Goal: Transaction & Acquisition: Obtain resource

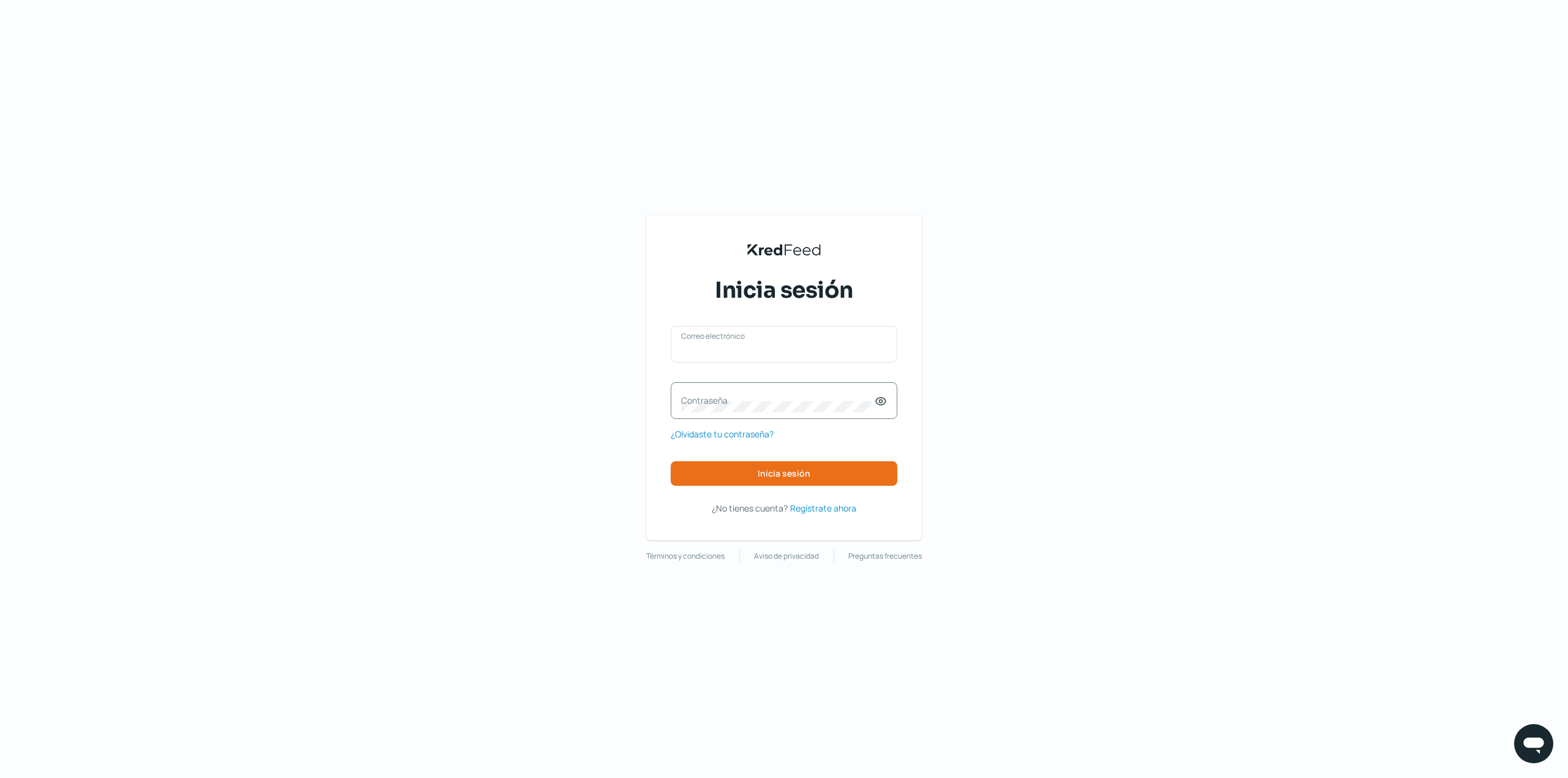
click at [811, 349] on input "Correo electrónico" at bounding box center [783, 351] width 206 height 11
type input "[EMAIL_ADDRESS][DOMAIN_NAME]"
click at [784, 390] on div "Contraseña" at bounding box center [783, 401] width 227 height 37
click at [806, 469] on span "Inicia sesión" at bounding box center [784, 473] width 52 height 9
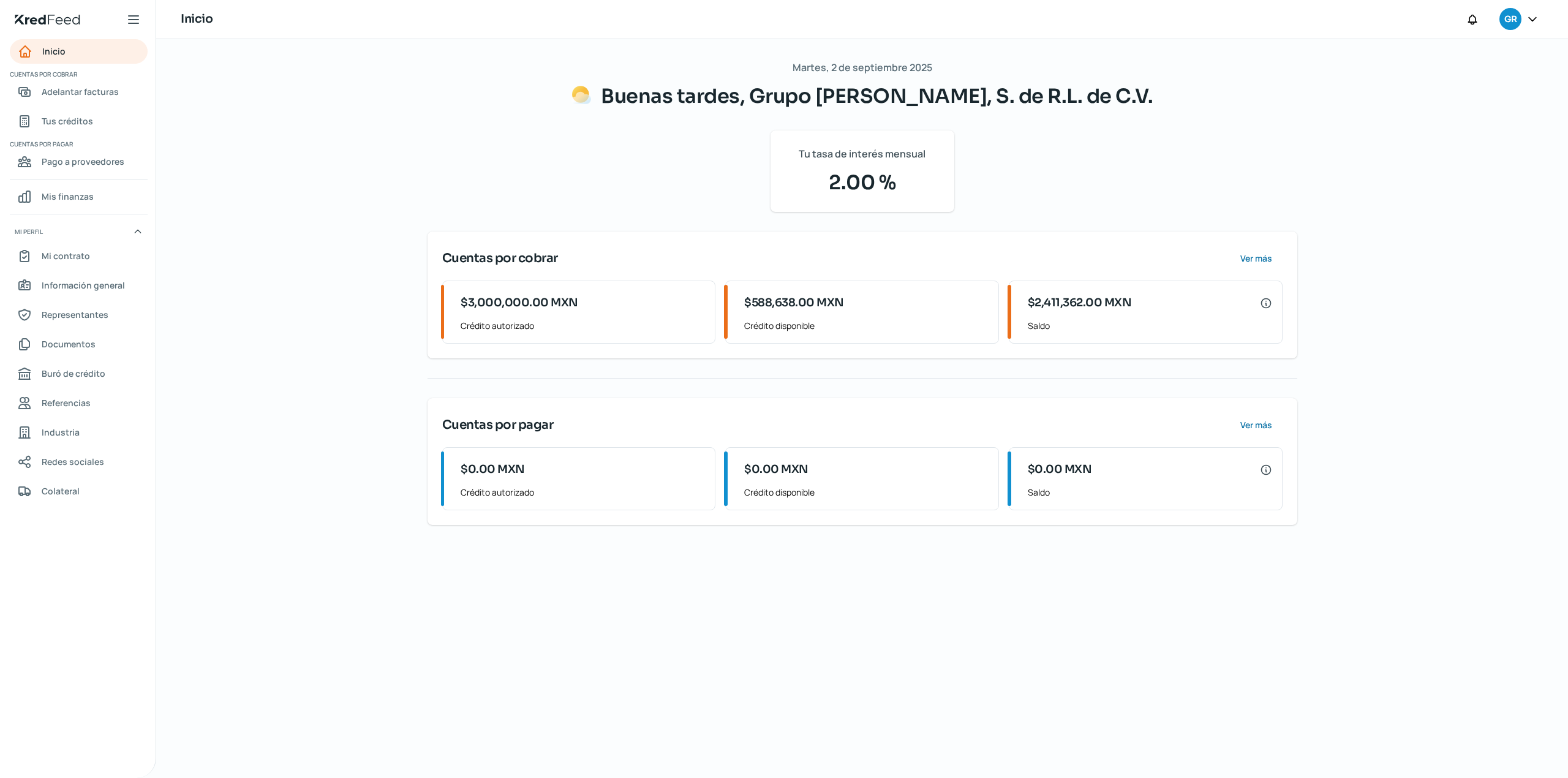
click at [752, 630] on div "[DATE] Buenas tardes, Grupo Alimenticio Roech, S. de R.L. de C.V. Tu tasa de in…" at bounding box center [862, 408] width 918 height 739
click at [74, 339] on span "Documentos" at bounding box center [68, 344] width 54 height 15
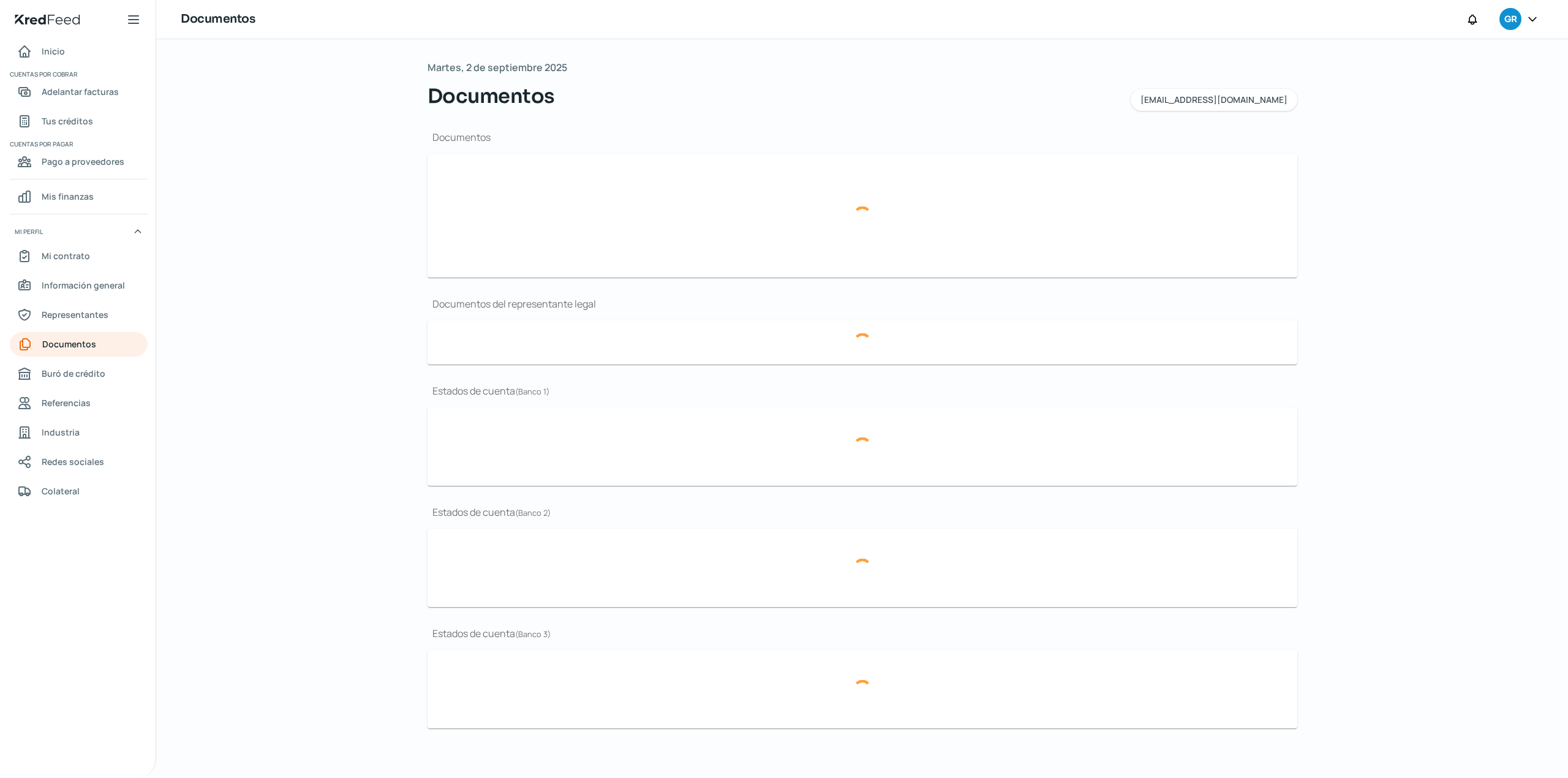
type input "CSF Grupo Alimenticio Roech.pdf"
type input "Curriculum.pdf"
type input "LOGO.JPG"
type input "FINANCIEROS [DATE] (1).pdf"
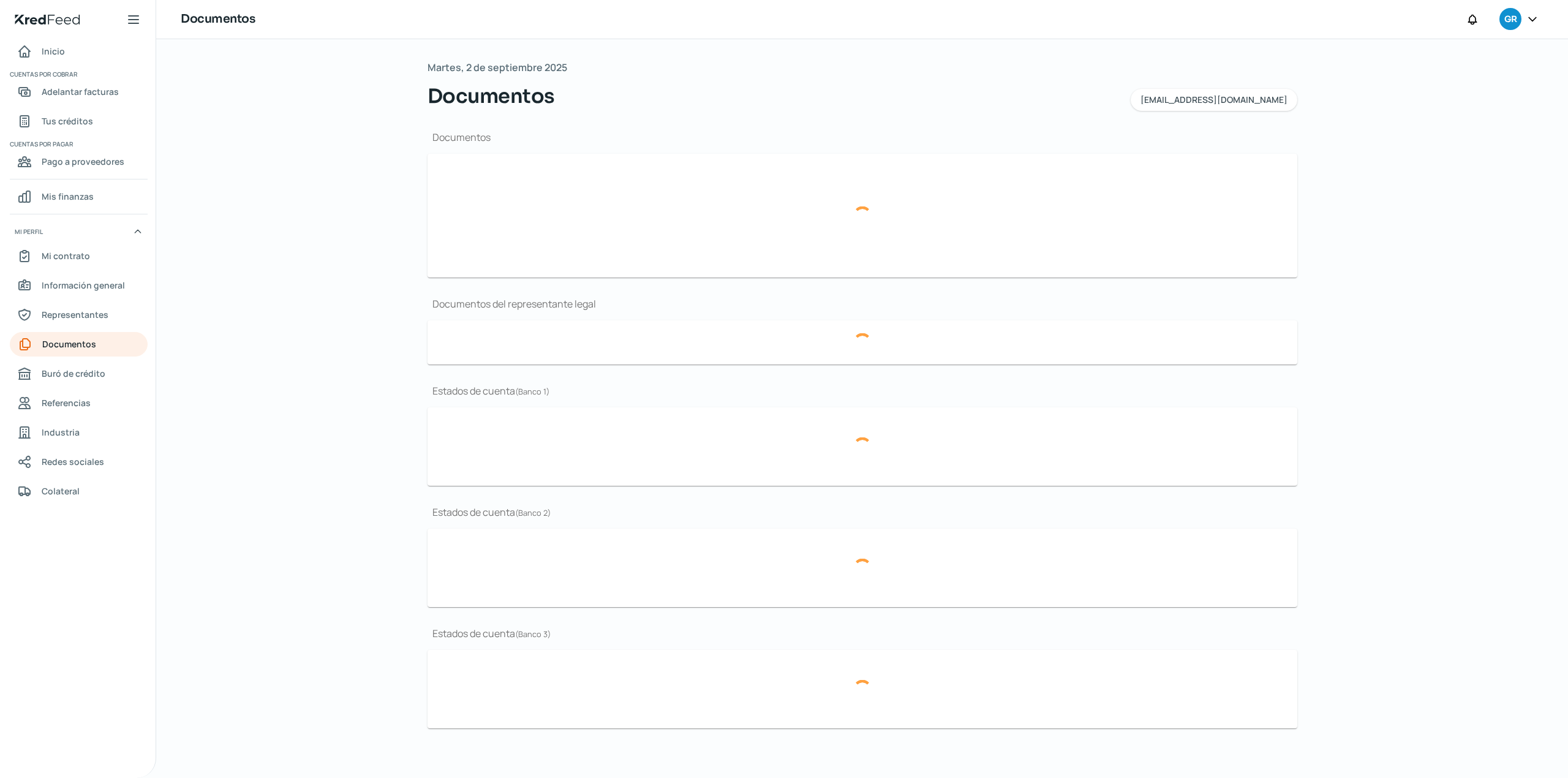
type input "Acta 18,328.pdf"
type input "[DATE] BBVA.pdf"
type input "[DATE] BBVA (1).pdf"
type input "[DATE] BBVA.pdf"
type input "[DATE] BANORTE.PDF"
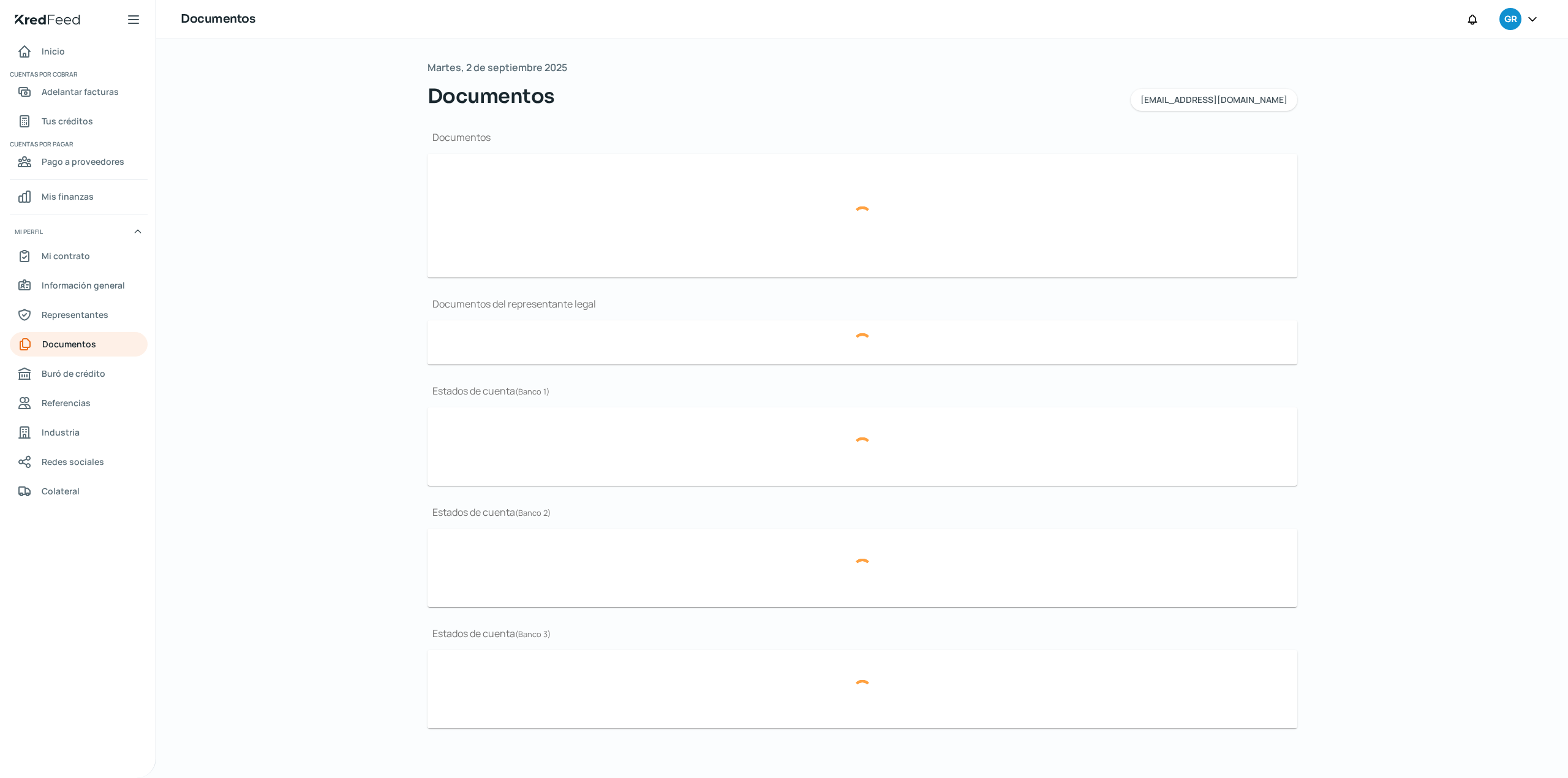
type input "[DATE] BANORTE.PDF"
type input "Periodo_[DATE].pdf"
type input "Periodo_JUN 2025.pdf"
type input "Periodo_MAY 2025 (1).pdf"
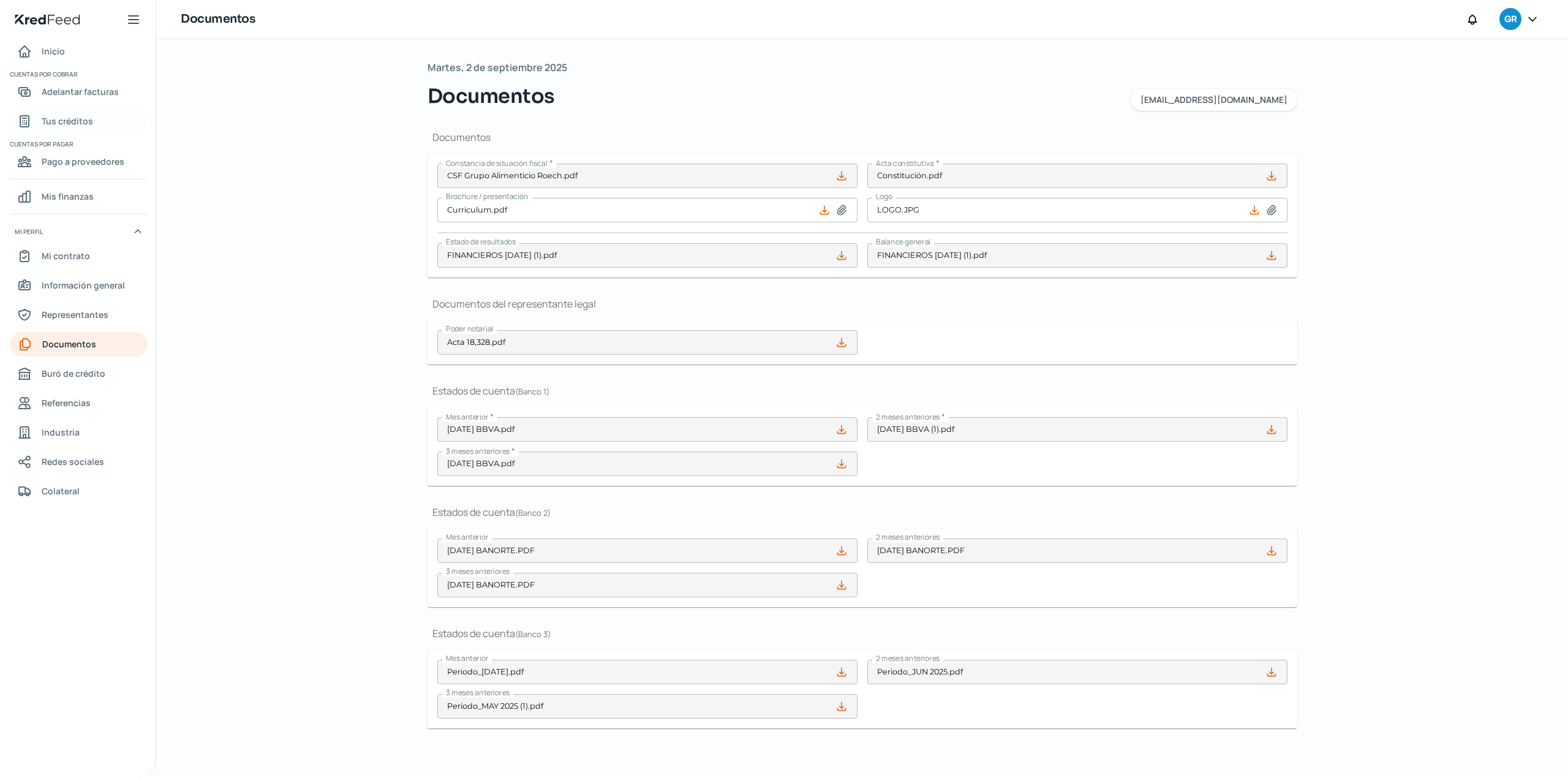
click at [99, 123] on link "Tus créditos" at bounding box center [78, 121] width 138 height 25
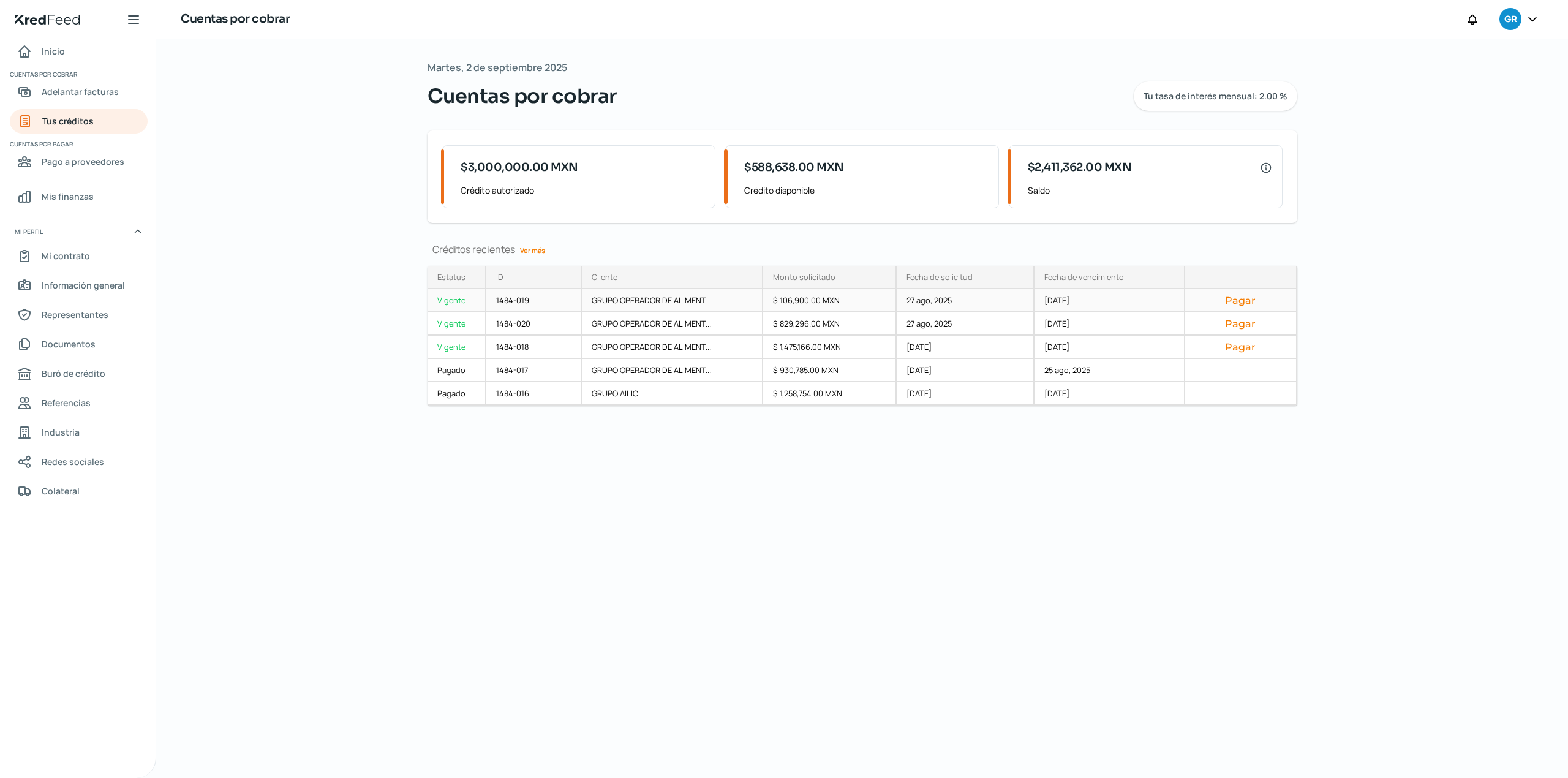
click at [723, 305] on div "GRUPO OPERADOR DE ALIMENT..." at bounding box center [673, 301] width 181 height 23
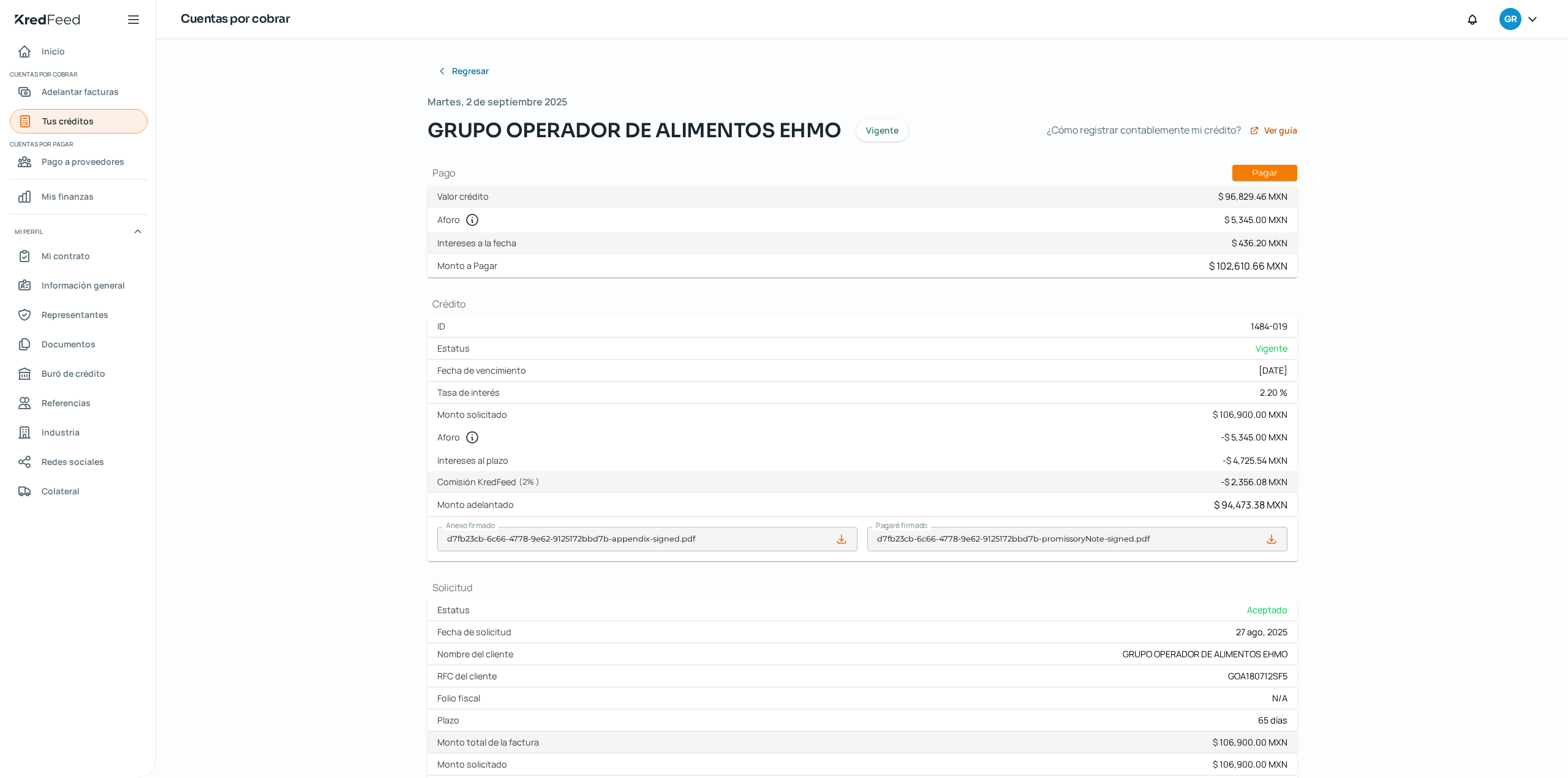
click at [89, 123] on span "Tus créditos" at bounding box center [68, 120] width 52 height 15
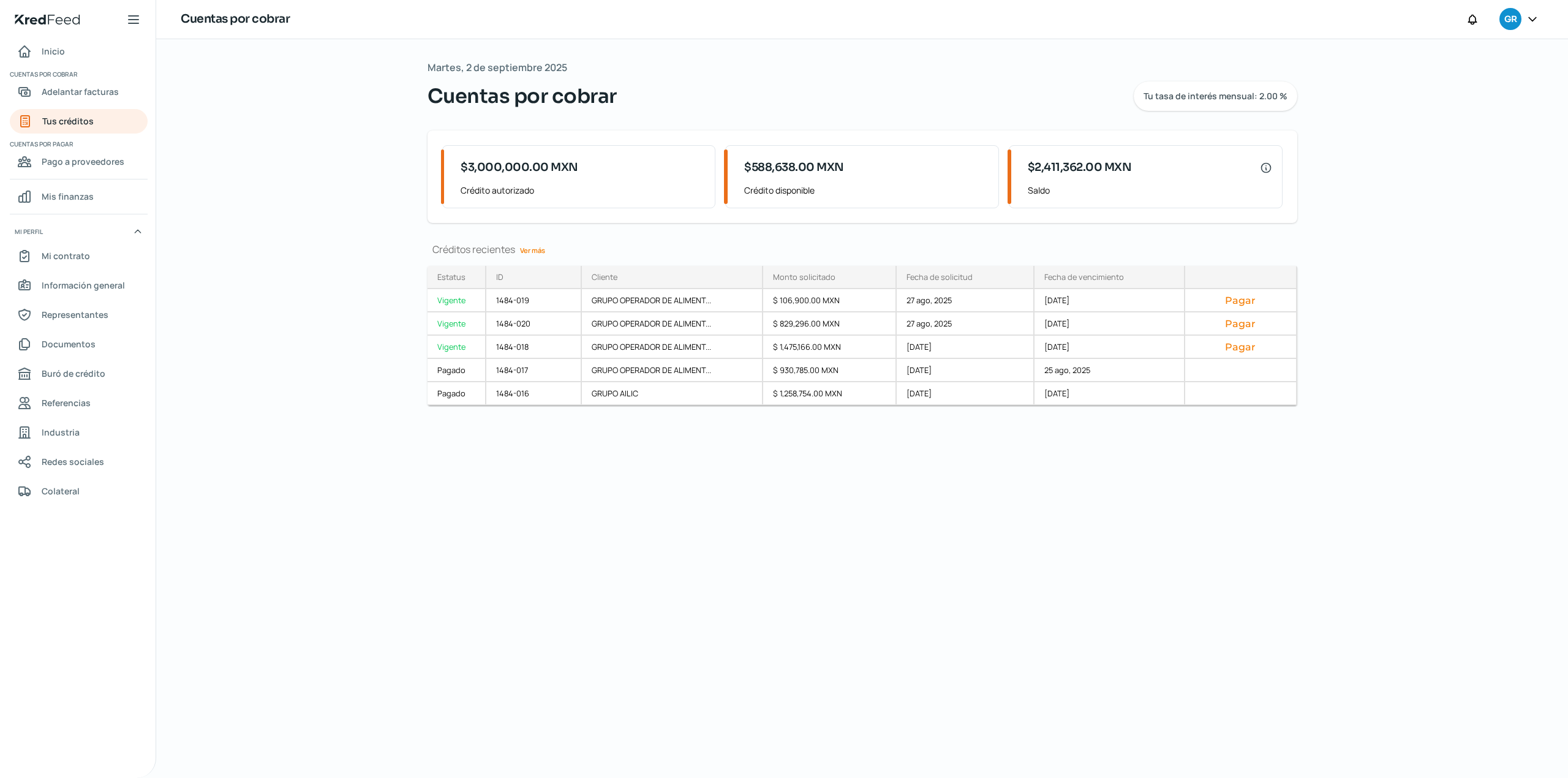
click at [823, 599] on div "[DATE] Cuentas por cobrar Tu tasa de interés mensual: 2.00 % $3,000,000.00 MXN …" at bounding box center [862, 408] width 918 height 739
click at [650, 574] on div "[DATE] Cuentas por cobrar Tu tasa de interés mensual: 2.00 % $3,000,000.00 MXN …" at bounding box center [862, 408] width 918 height 739
click at [716, 558] on div "[DATE] Cuentas por cobrar Tu tasa de interés mensual: 2.00 % $3,000,000.00 MXN …" at bounding box center [862, 408] width 918 height 739
click at [655, 584] on div "[DATE] Cuentas por cobrar Tu tasa de interés mensual: 2.00 % $3,000,000.00 MXN …" at bounding box center [862, 408] width 918 height 739
click at [529, 254] on link "Ver más" at bounding box center [533, 251] width 35 height 19
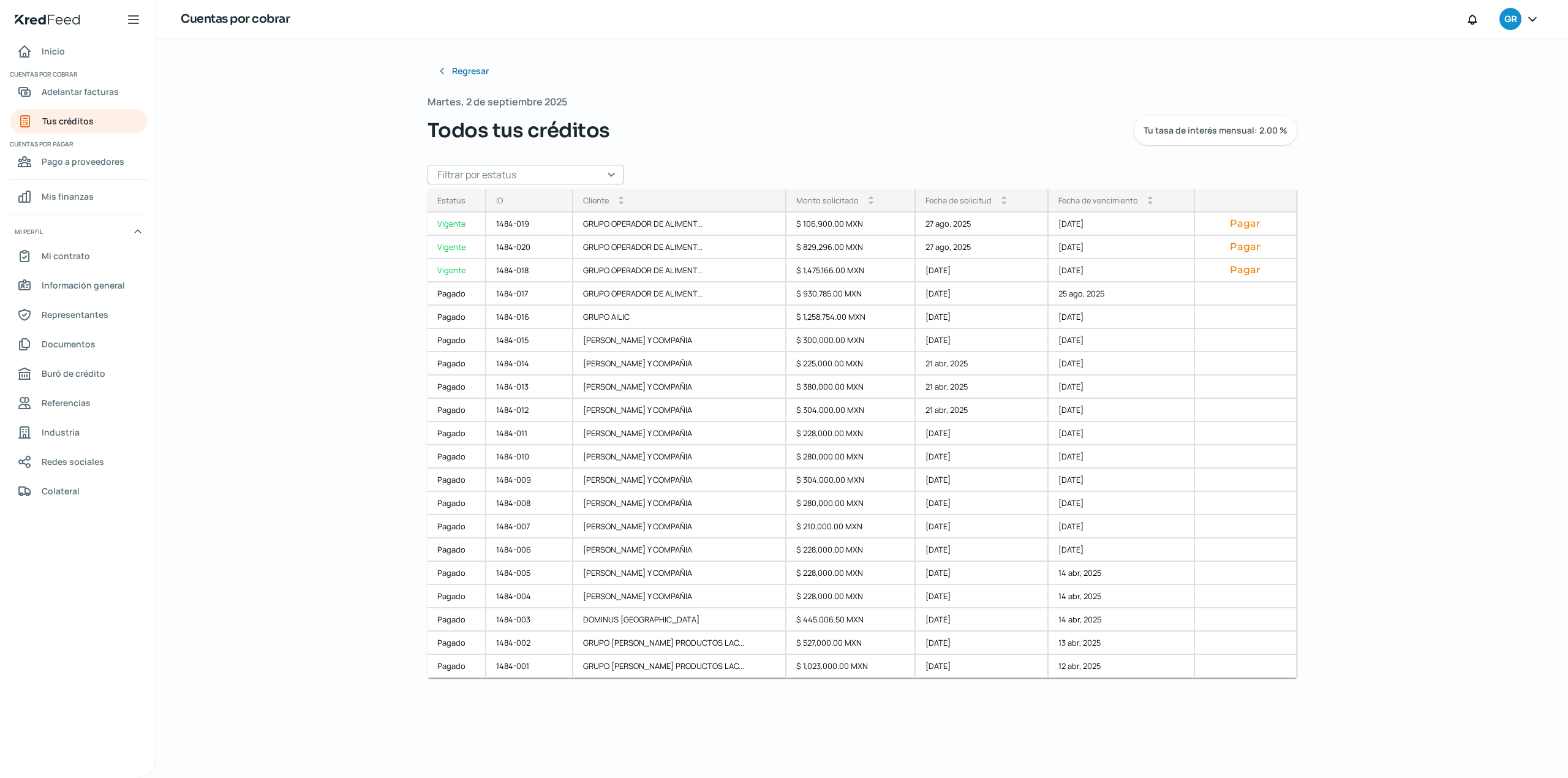
click at [312, 177] on div "Regresar [DATE] Todos tus créditos Tu tasa de interés mensual: 2.00 % Filtrar p…" at bounding box center [861, 408] width 1411 height 739
click at [72, 54] on link "Inicio" at bounding box center [78, 51] width 138 height 25
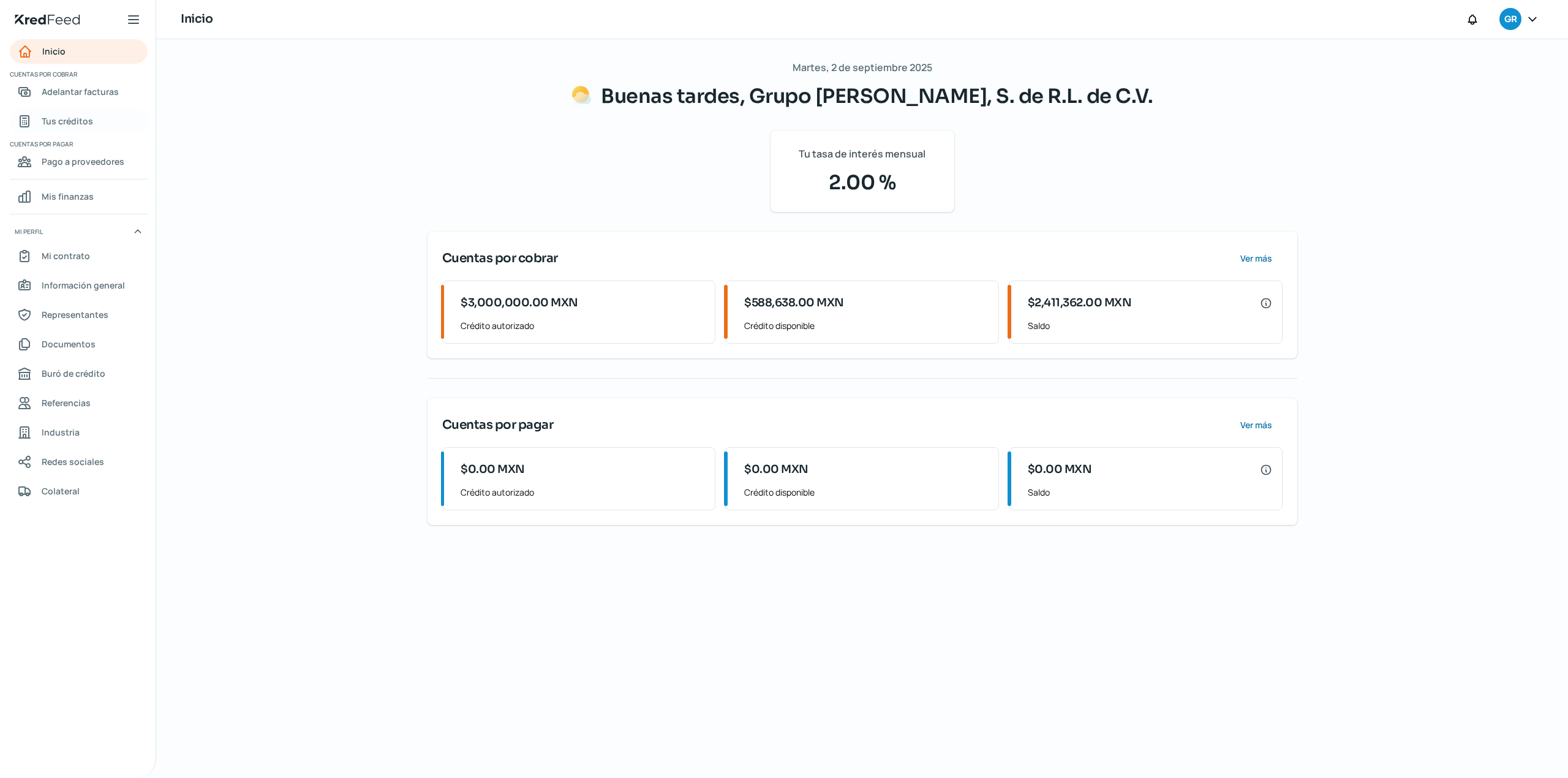
click at [82, 120] on span "Tus créditos" at bounding box center [67, 120] width 52 height 15
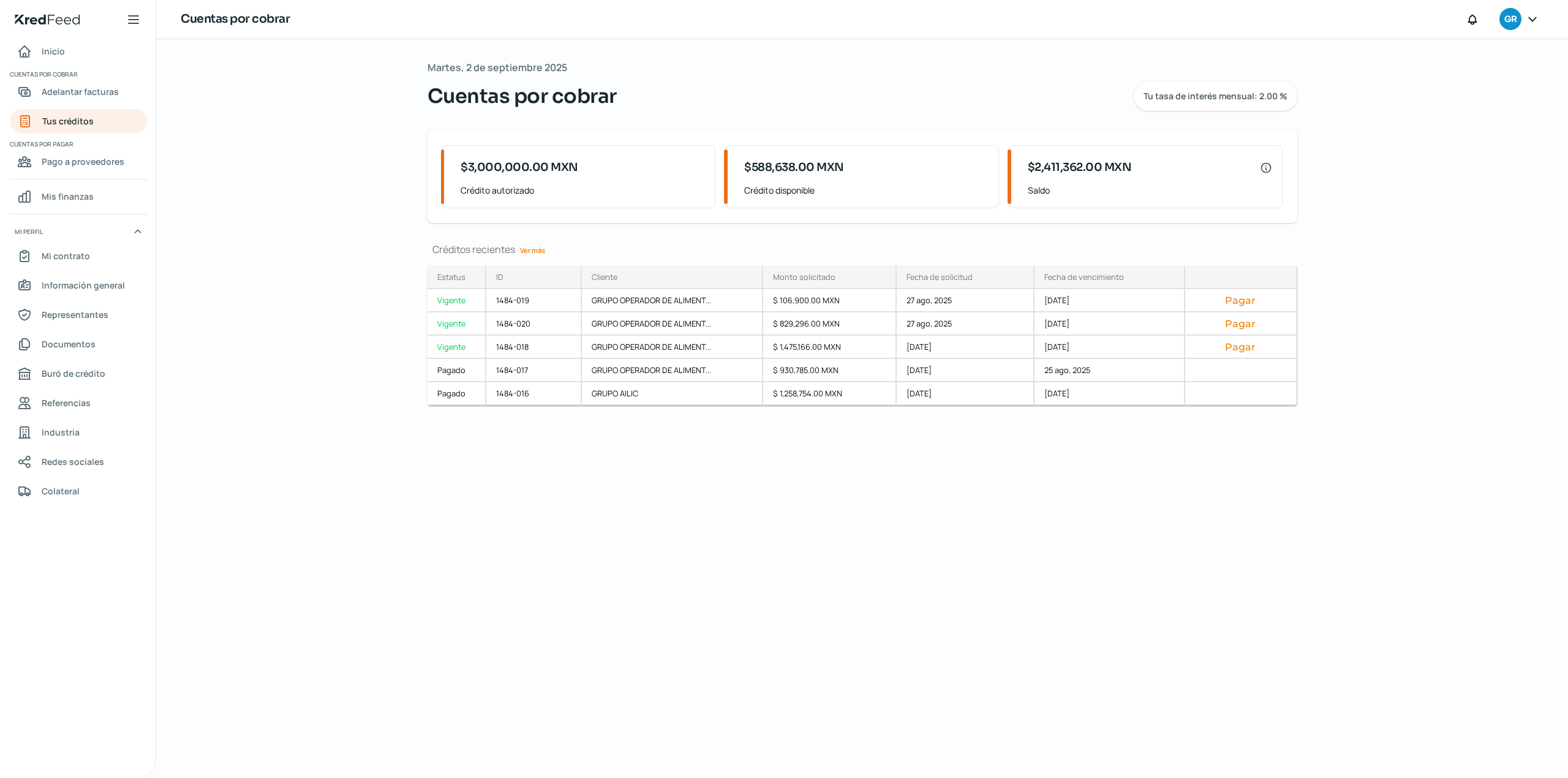
click at [591, 638] on div "[DATE] Cuentas por cobrar Tu tasa de interés mensual: 2.00 % $3,000,000.00 MXN …" at bounding box center [862, 408] width 918 height 739
click at [1360, 207] on div "[DATE] Cuentas por cobrar Tu tasa de interés mensual: 2.00 % $3,000,000.00 MXN …" at bounding box center [861, 408] width 1411 height 739
click at [897, 523] on div "[DATE] Cuentas por cobrar Tu tasa de interés mensual: 2.00 % $3,000,000.00 MXN …" at bounding box center [862, 408] width 918 height 739
click at [1435, 317] on div "[DATE] Cuentas por cobrar Tu tasa de interés mensual: 2.00 % $3,000,000.00 MXN …" at bounding box center [861, 408] width 1411 height 739
click at [825, 584] on div "[DATE] Cuentas por cobrar Tu tasa de interés mensual: 2.00 % $3,000,000.00 MXN …" at bounding box center [862, 408] width 918 height 739
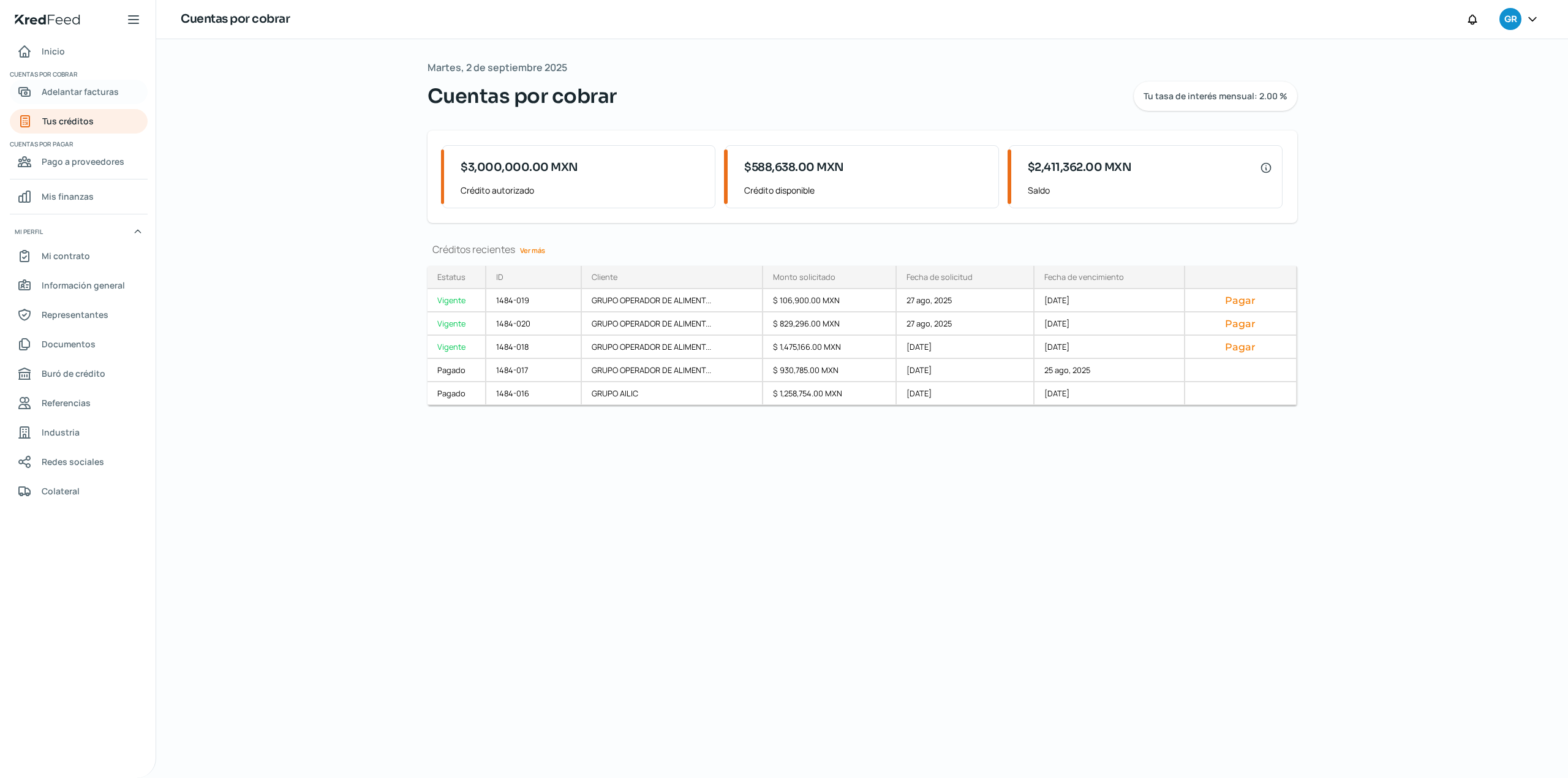
click at [116, 96] on span "Adelantar facturas" at bounding box center [80, 91] width 77 height 15
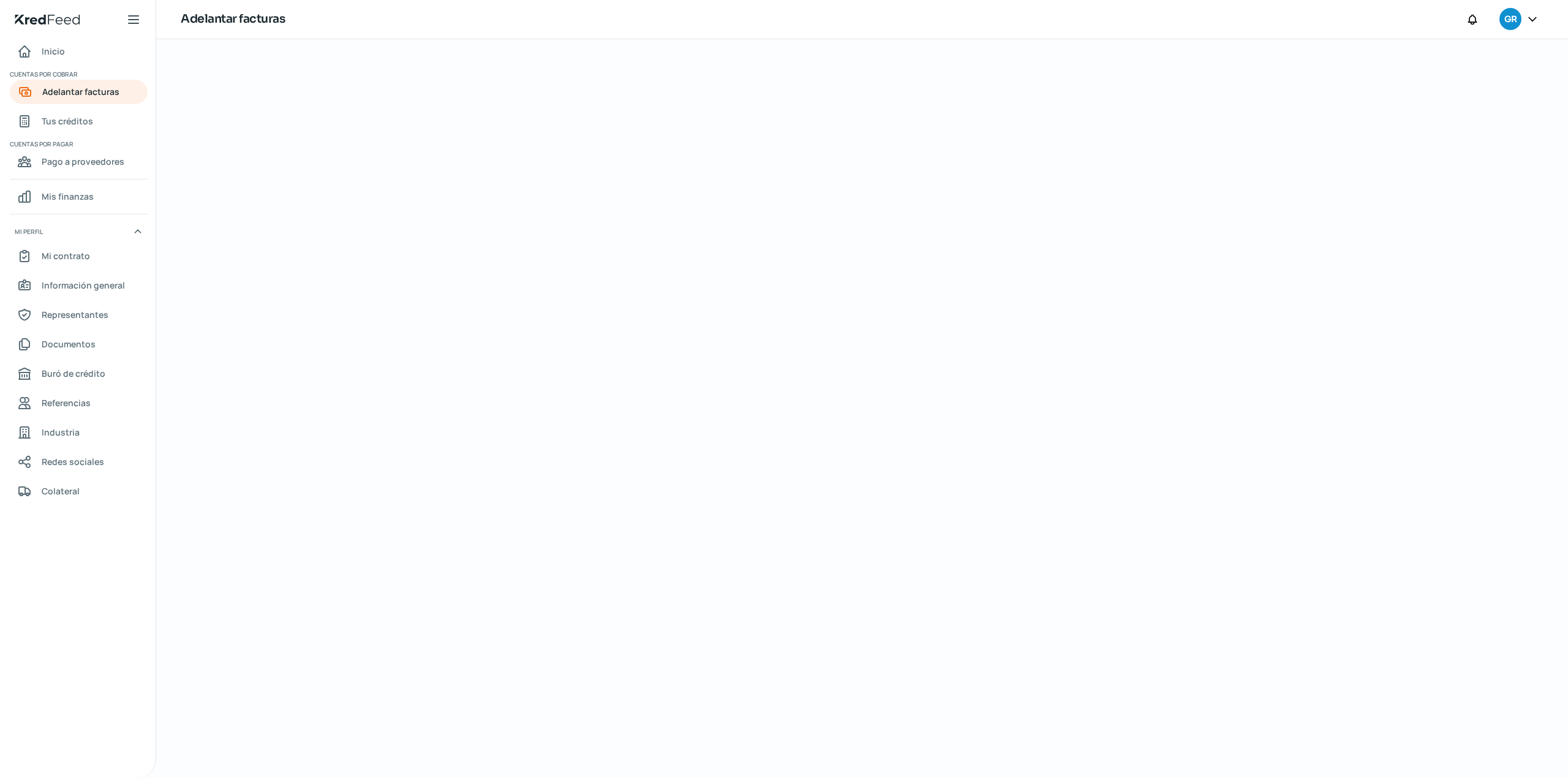
click at [603, 341] on div at bounding box center [862, 408] width 1102 height 739
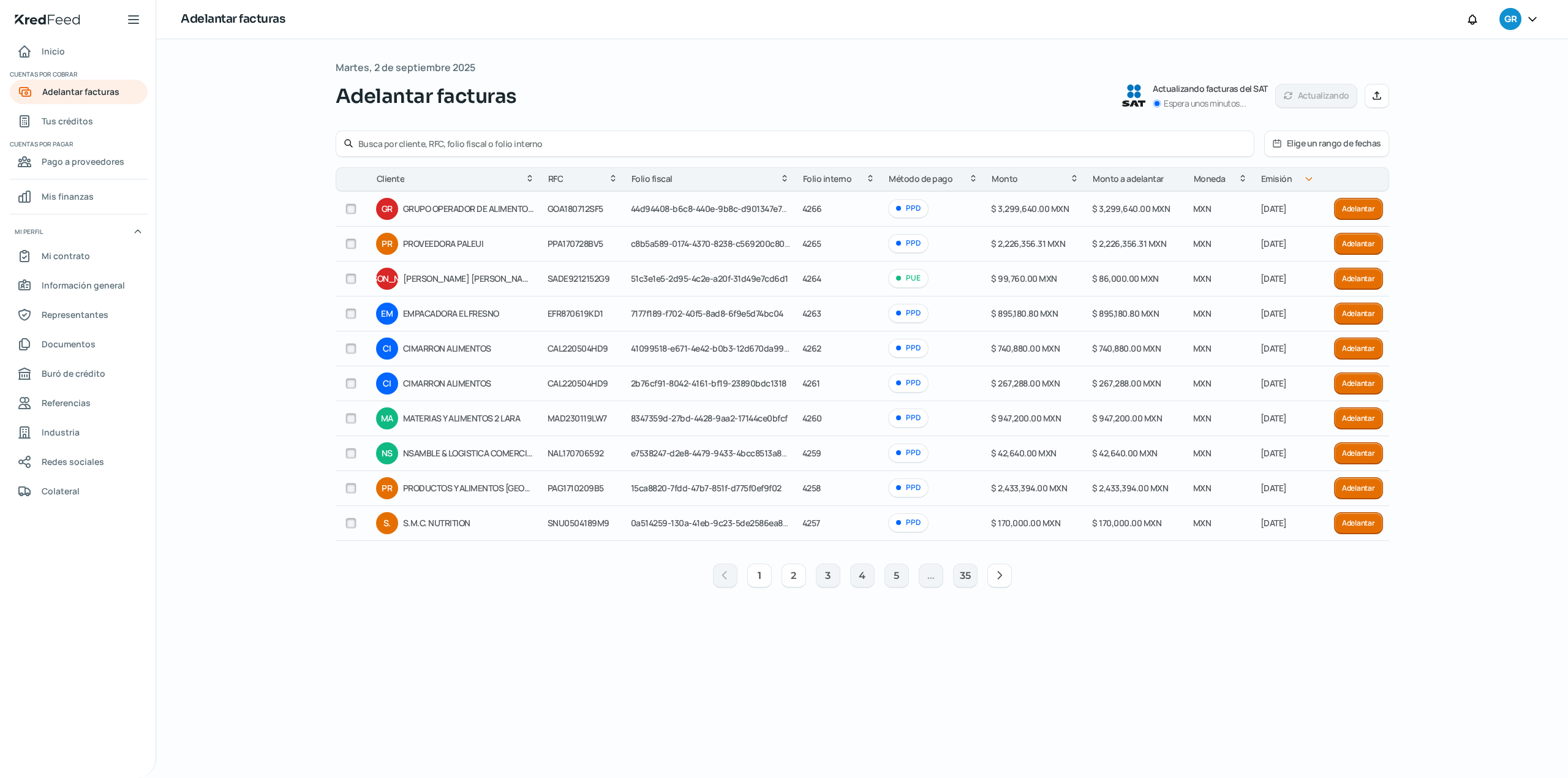
click at [795, 584] on button "2" at bounding box center [794, 576] width 25 height 25
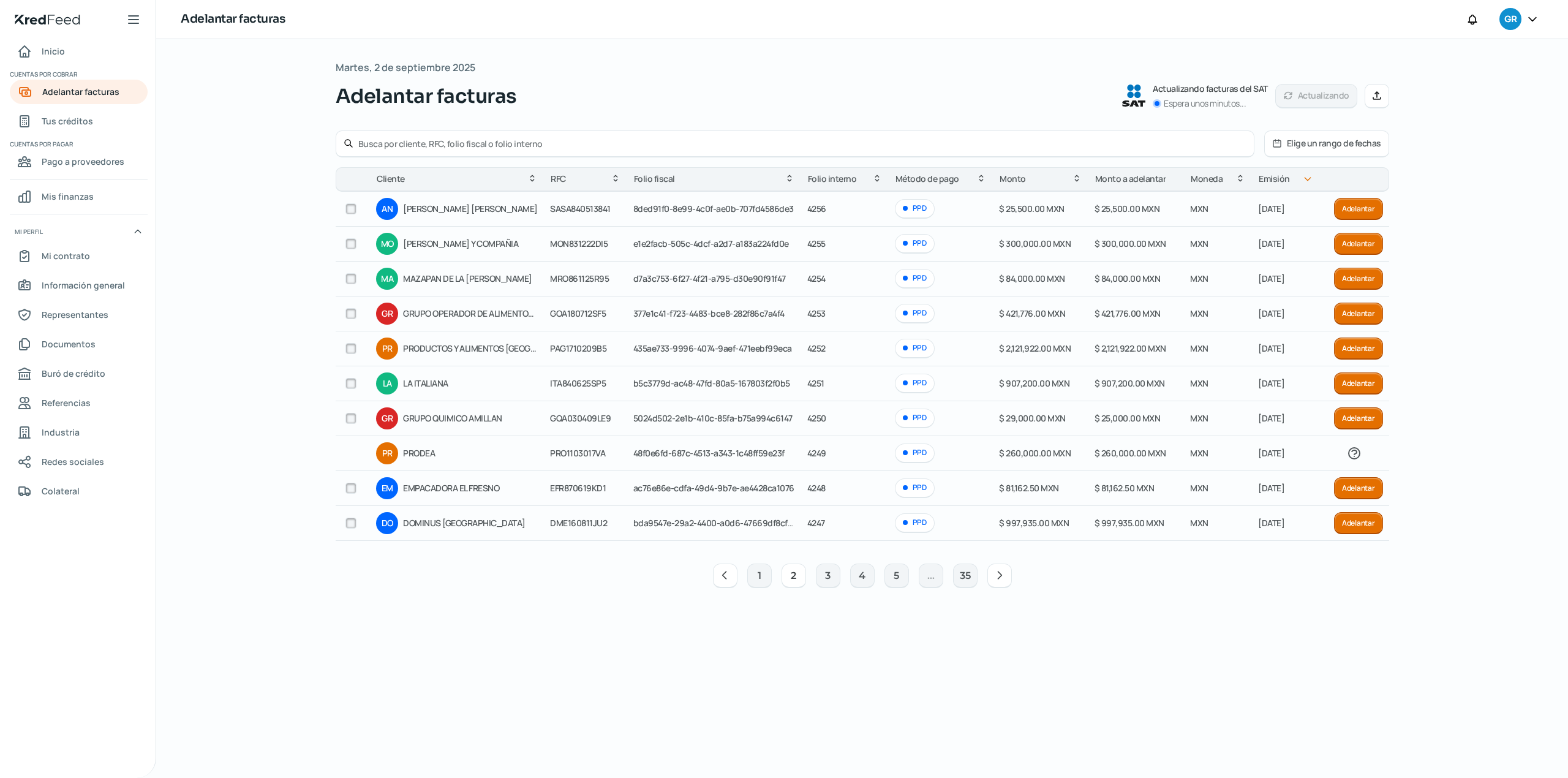
click at [1368, 314] on button "Adelantar" at bounding box center [1358, 313] width 49 height 22
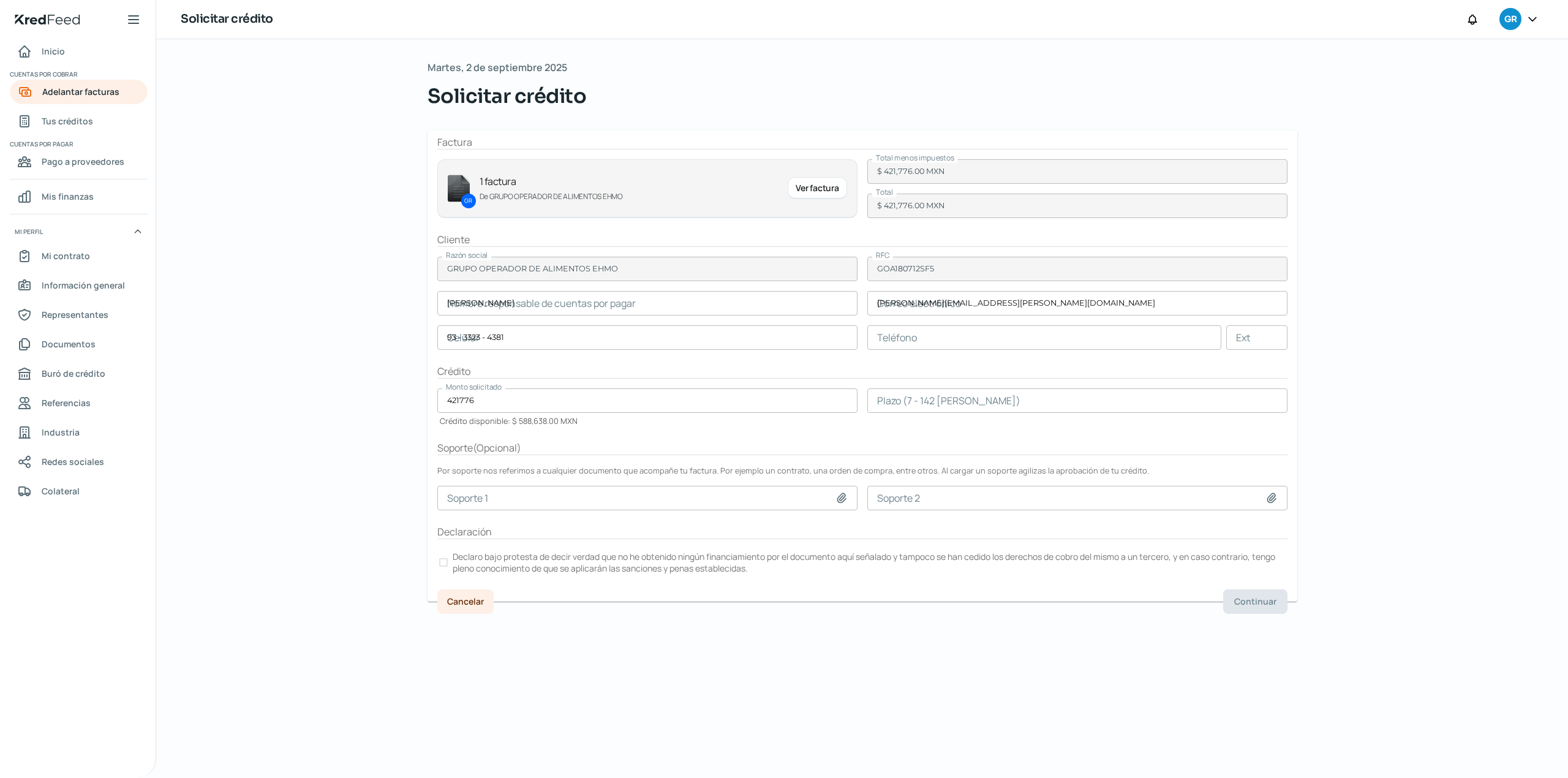
type input "KARLA REYES"
type input "karla.reyes@ehmo.mx"
type input "93 - 3323 - 4381"
click at [440, 562] on div at bounding box center [443, 562] width 9 height 9
click at [968, 653] on div "Martes, 2 de septiembre 2025 Solicitar crédito Factura GR 1 factura De GRUPO OP…" at bounding box center [862, 408] width 918 height 739
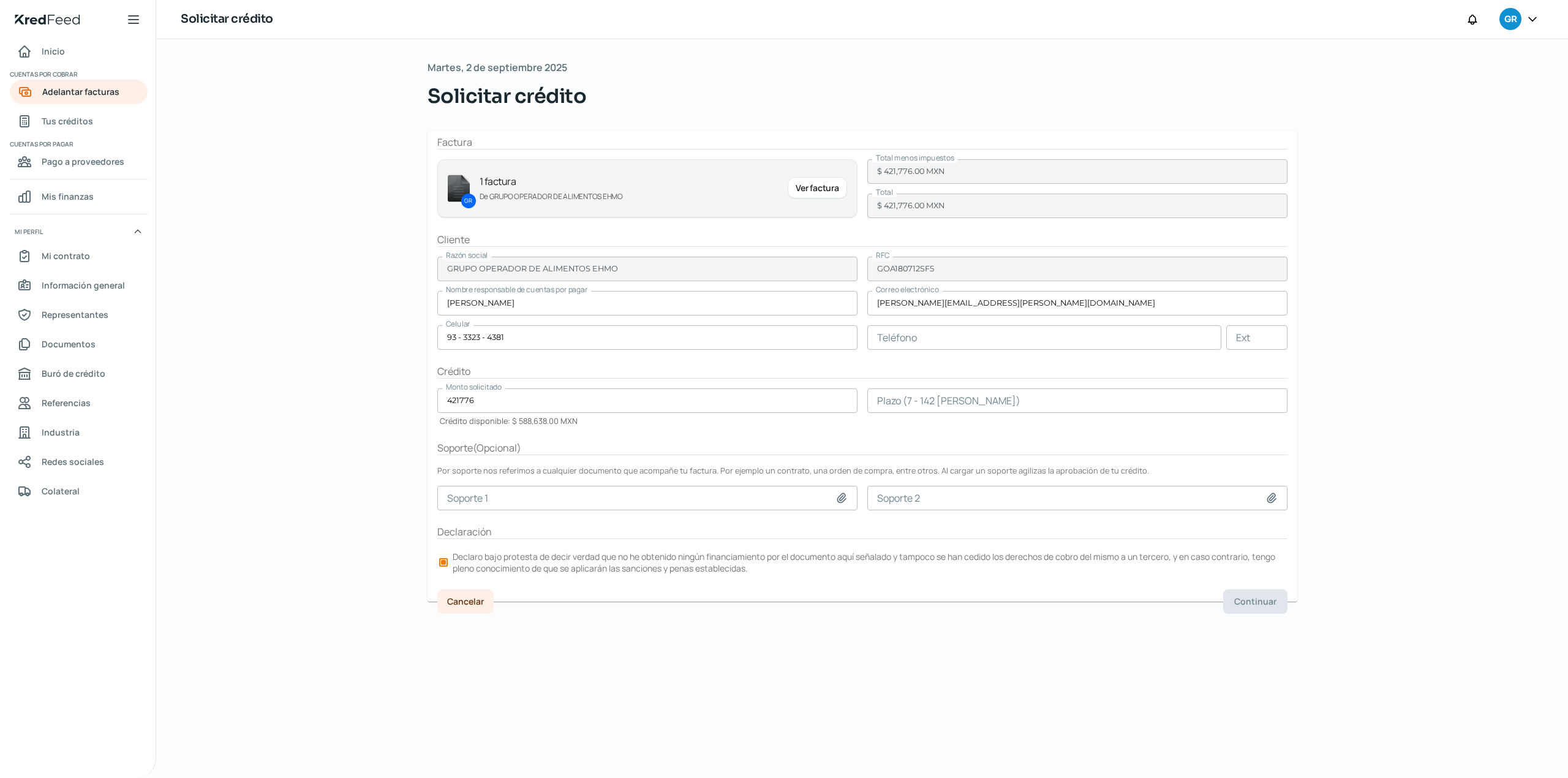
click at [953, 399] on input "number" at bounding box center [1077, 400] width 420 height 25
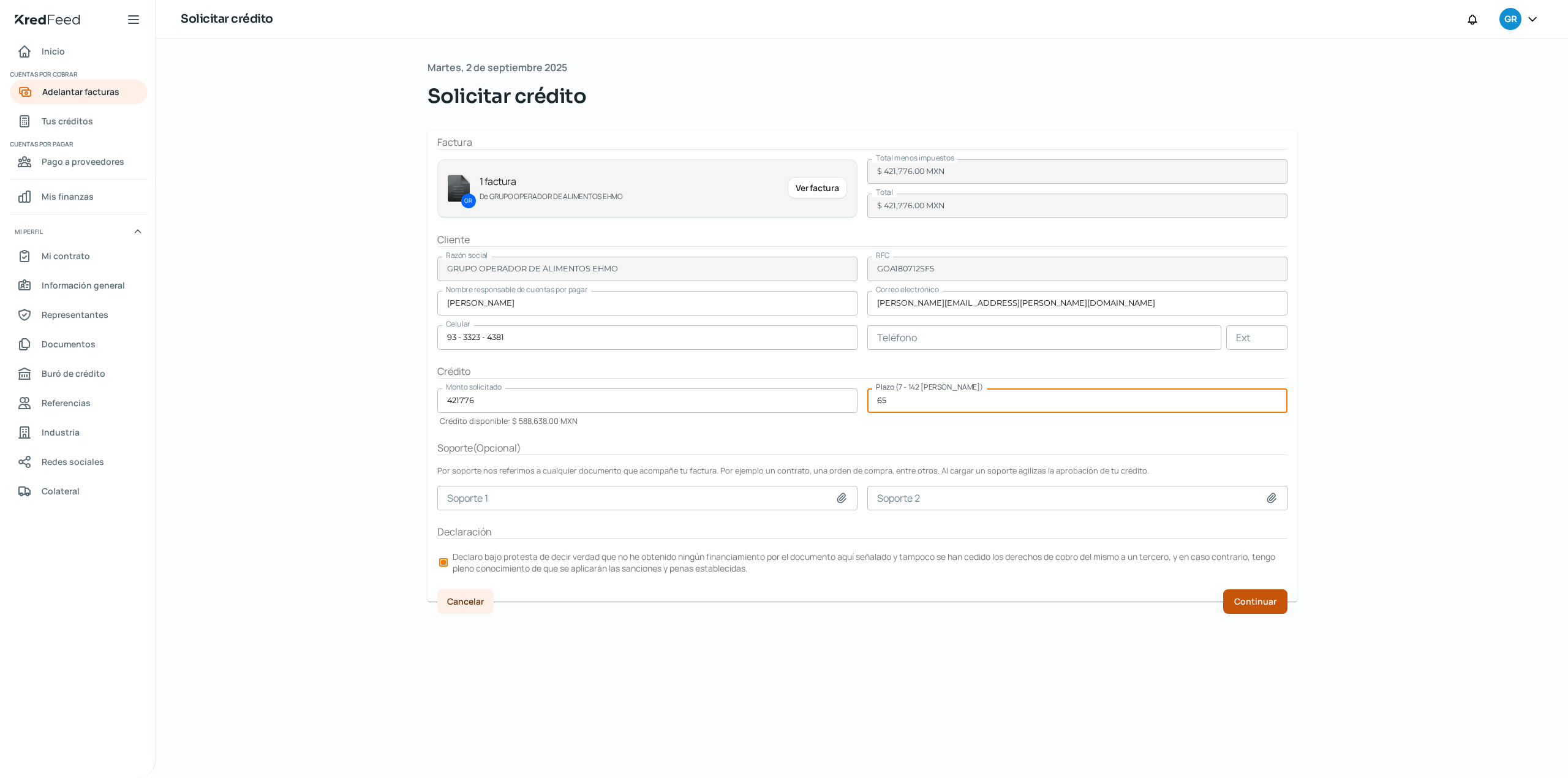
type input "65"
click at [1248, 599] on span "Continuar" at bounding box center [1255, 601] width 42 height 9
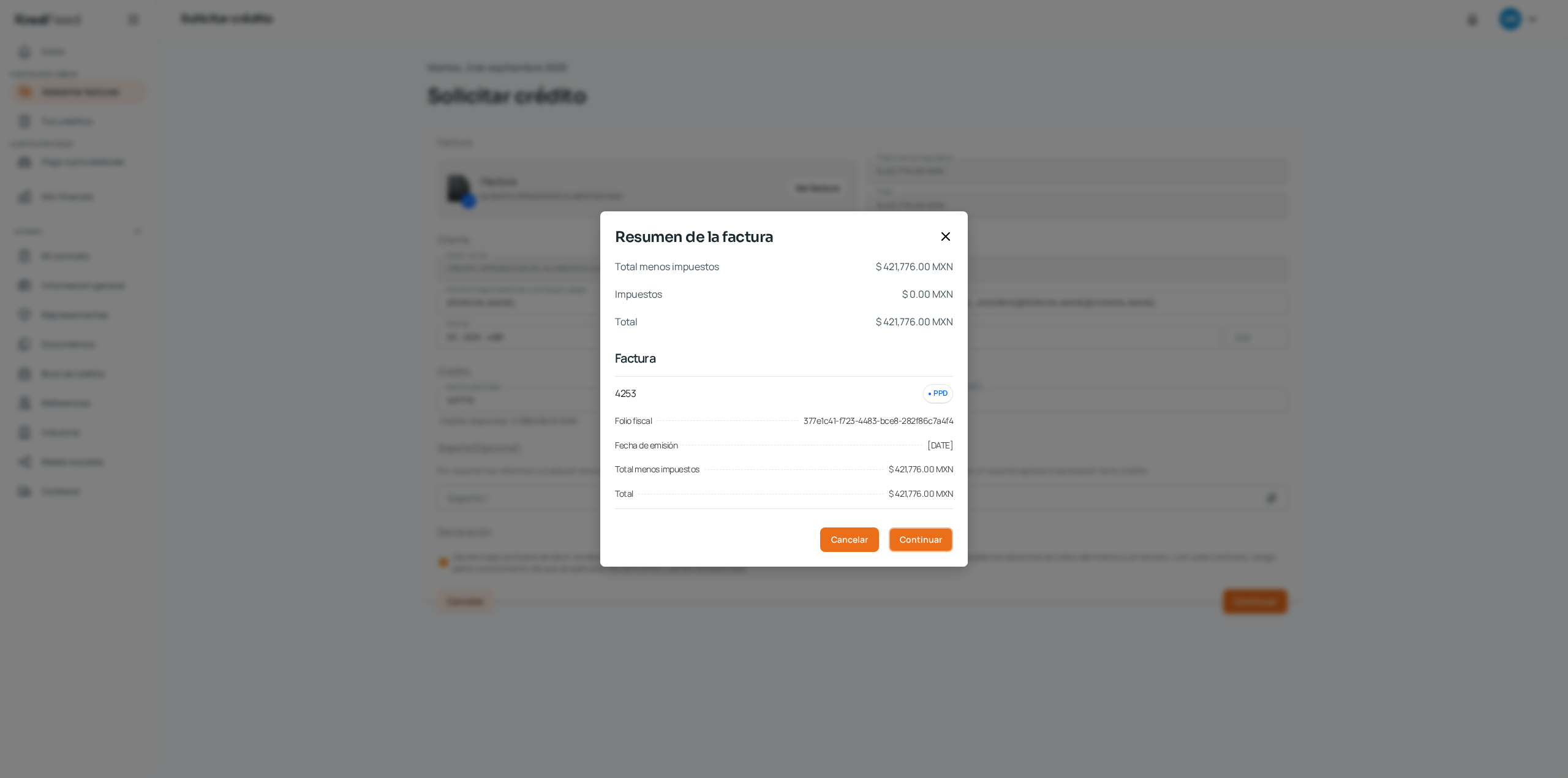
click at [907, 544] on span "Continuar" at bounding box center [920, 539] width 42 height 9
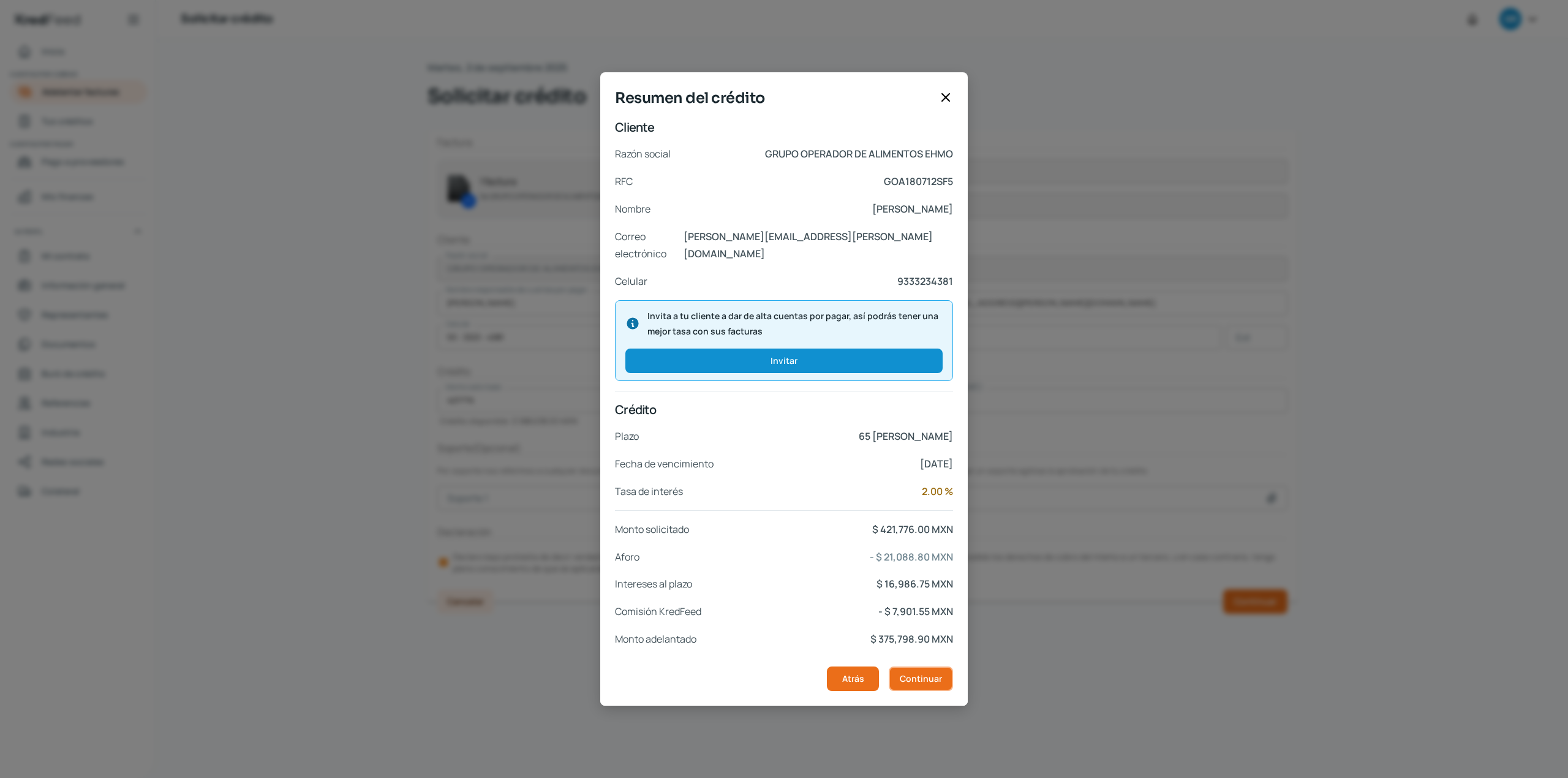
click at [926, 676] on button "Continuar" at bounding box center [921, 679] width 64 height 25
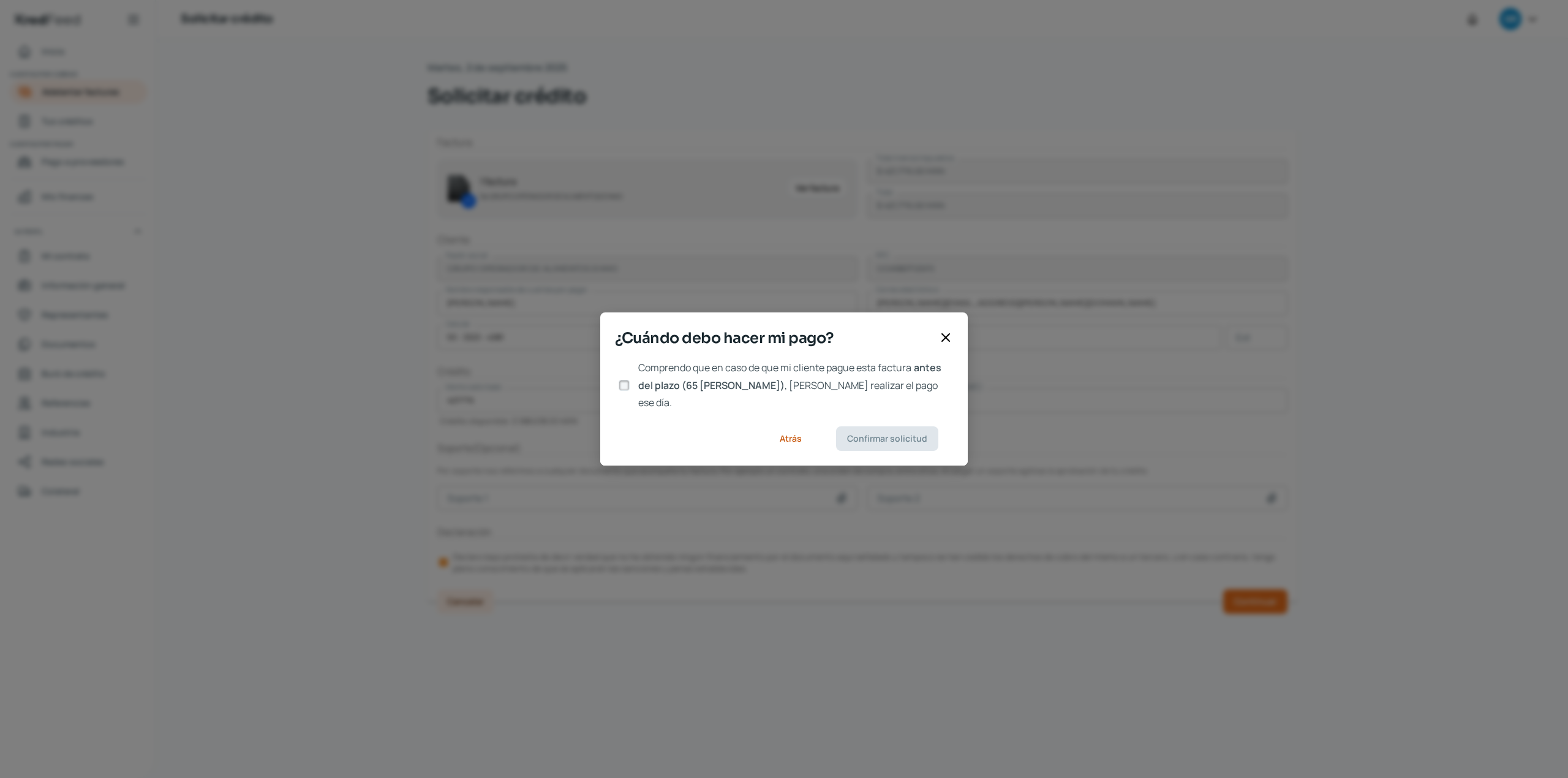
click at [619, 385] on input "Comprendo que en caso de que mi cliente pague esta factura antes del plazo (65 …" at bounding box center [624, 386] width 11 height 11
checkbox input "true"
click at [883, 434] on span "Confirmar solicitud" at bounding box center [887, 438] width 80 height 9
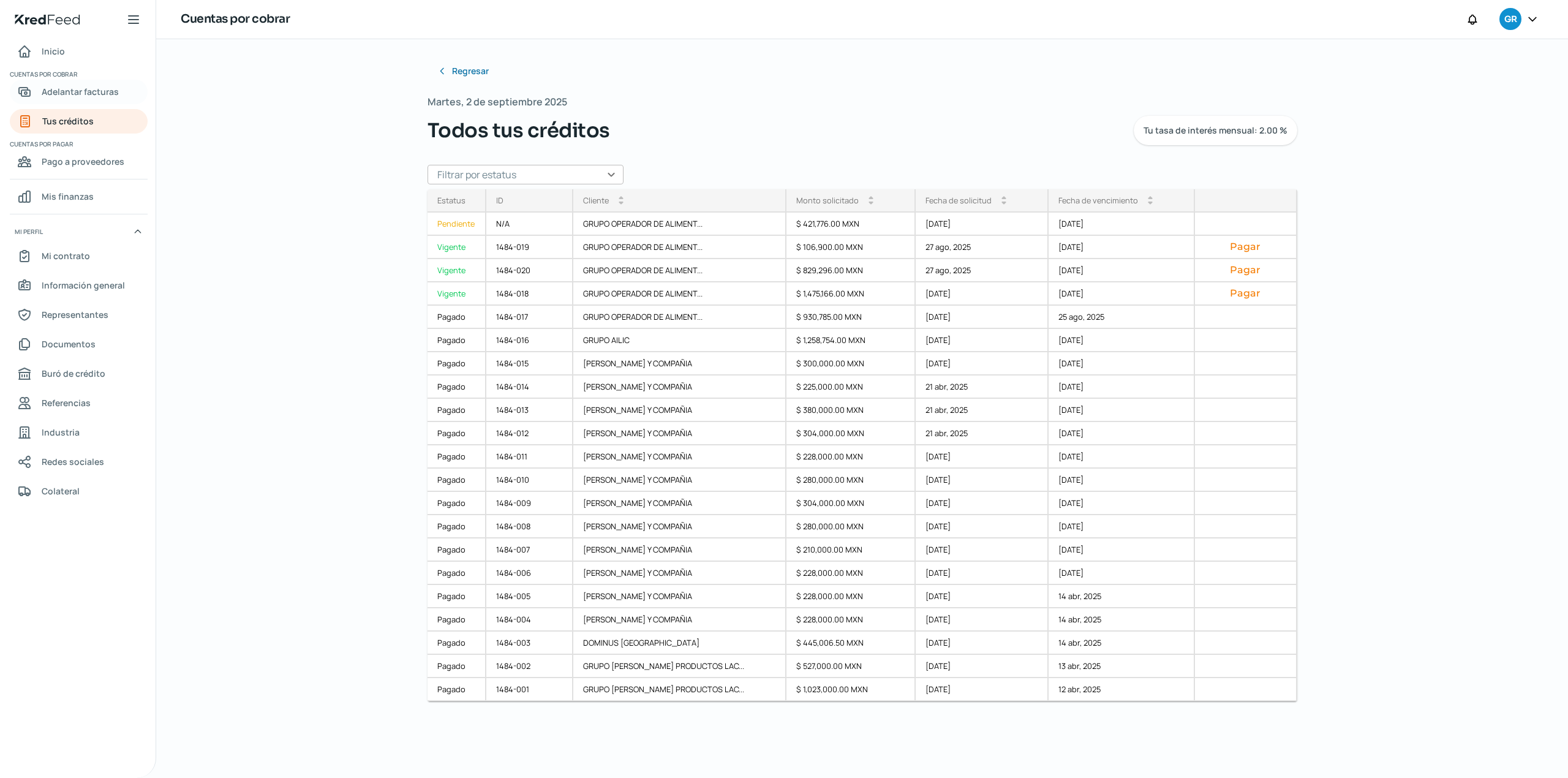
click at [116, 91] on span "Adelantar facturas" at bounding box center [80, 91] width 77 height 15
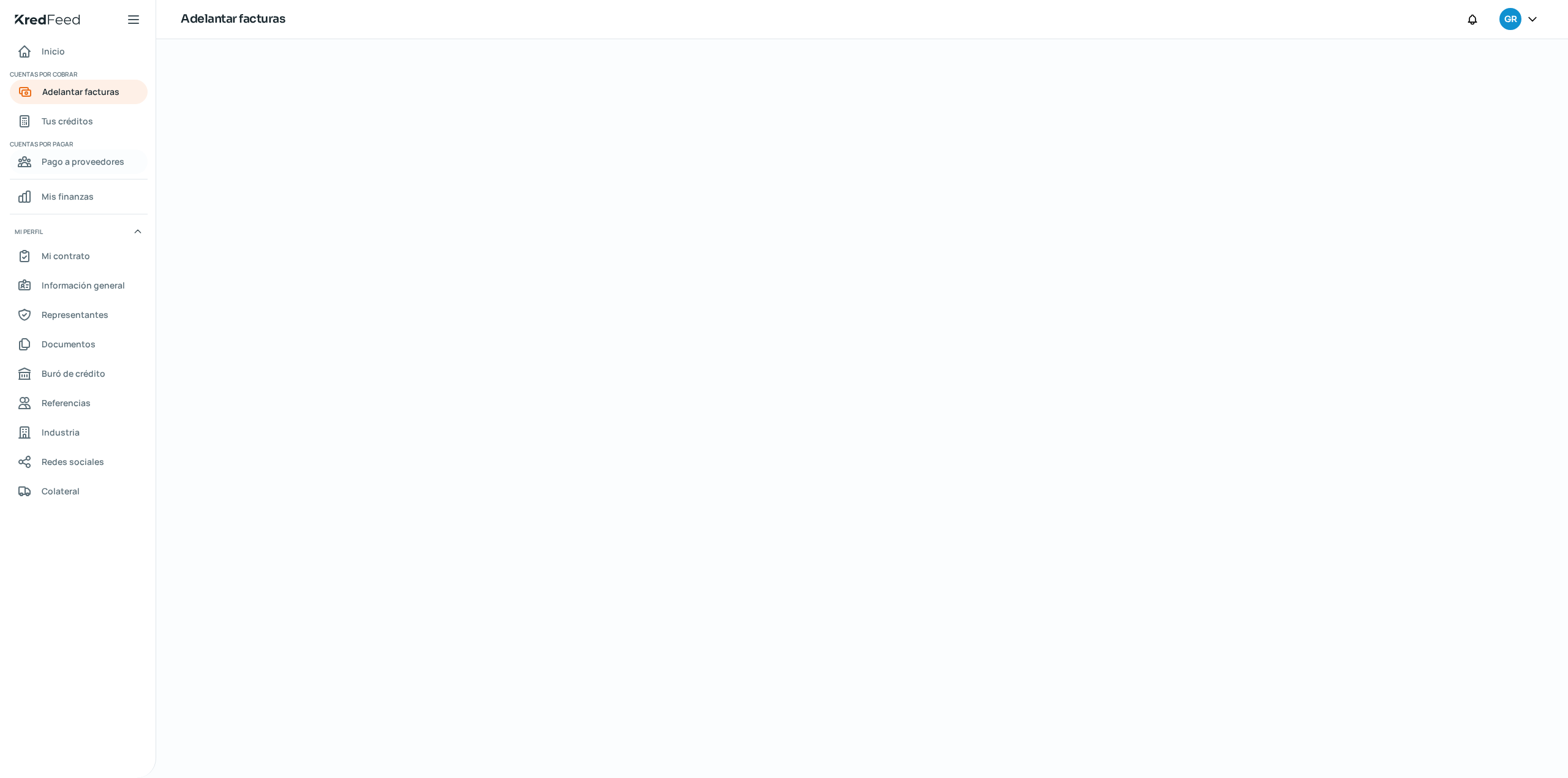
click at [116, 166] on span "Pago a proveedores" at bounding box center [83, 161] width 83 height 15
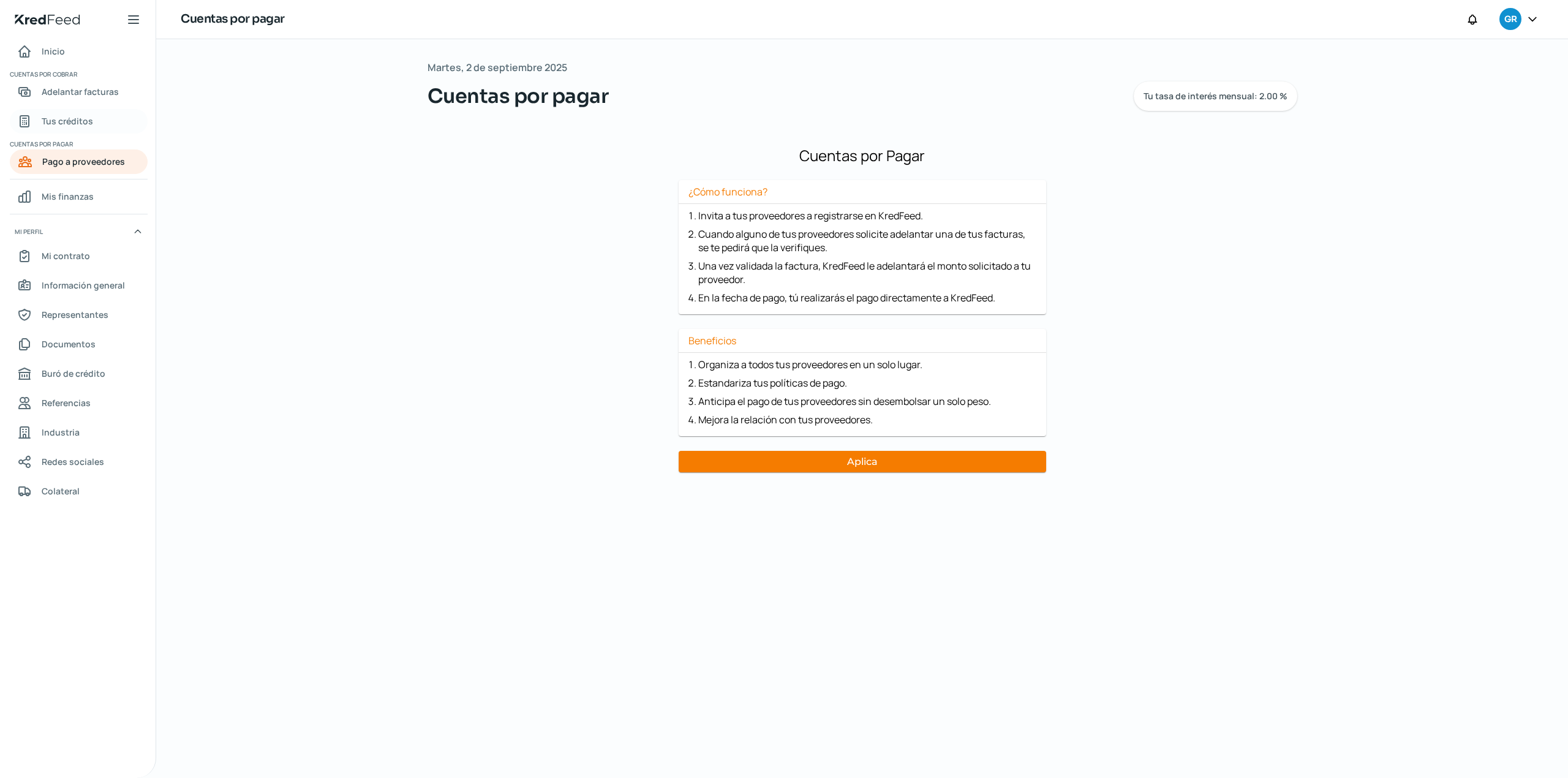
click at [76, 119] on span "Tus créditos" at bounding box center [67, 120] width 52 height 15
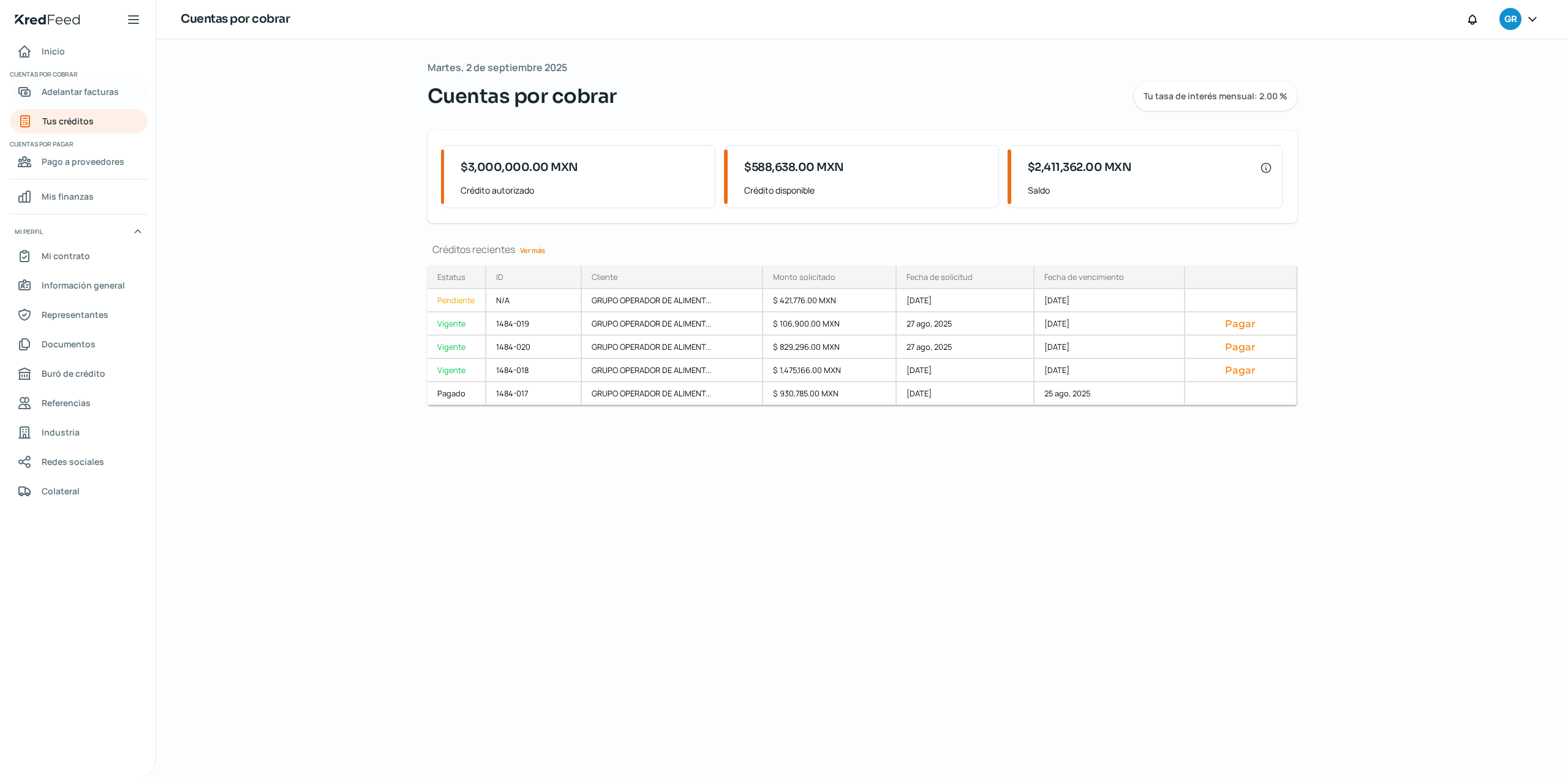
click at [95, 95] on span "Adelantar facturas" at bounding box center [80, 91] width 77 height 15
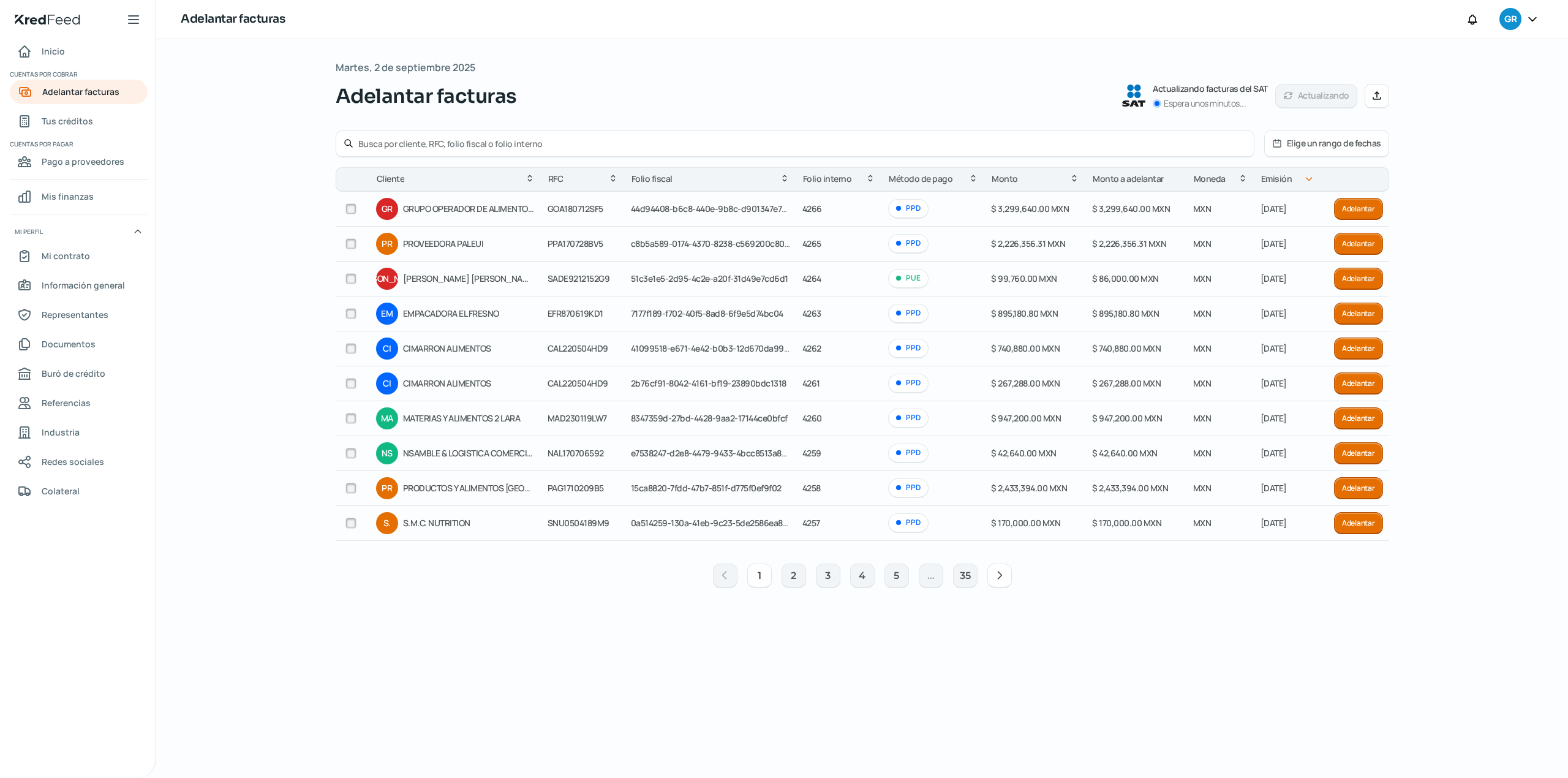
click at [601, 140] on input "text" at bounding box center [802, 143] width 888 height 12
type input "nsamble"
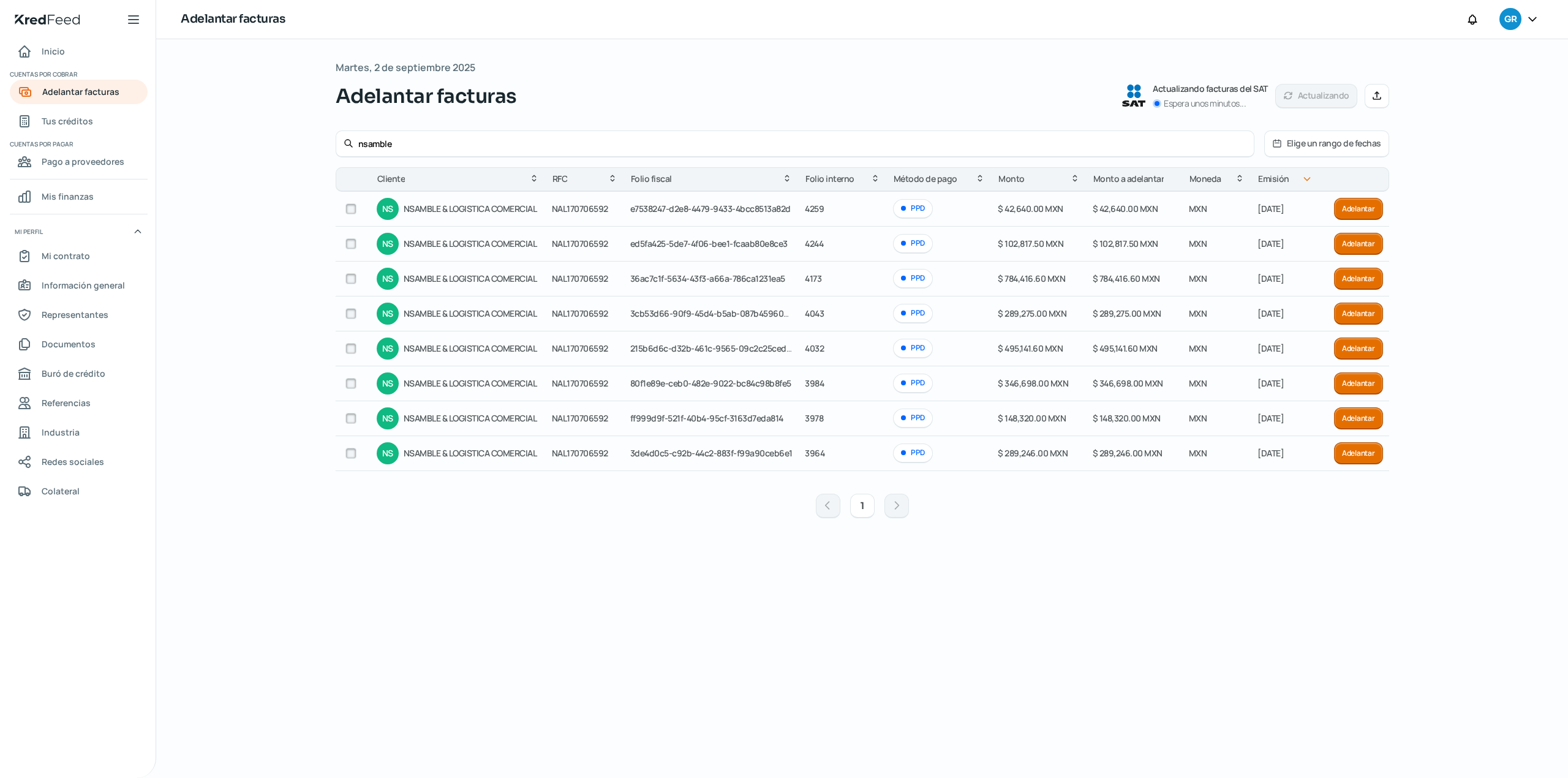
click at [1006, 640] on div "Martes, 2 de septiembre 2025 Adelantar facturas Actualizando facturas del SAT E…" at bounding box center [862, 409] width 1054 height 700
click at [1345, 243] on button "Adelantar" at bounding box center [1358, 244] width 49 height 22
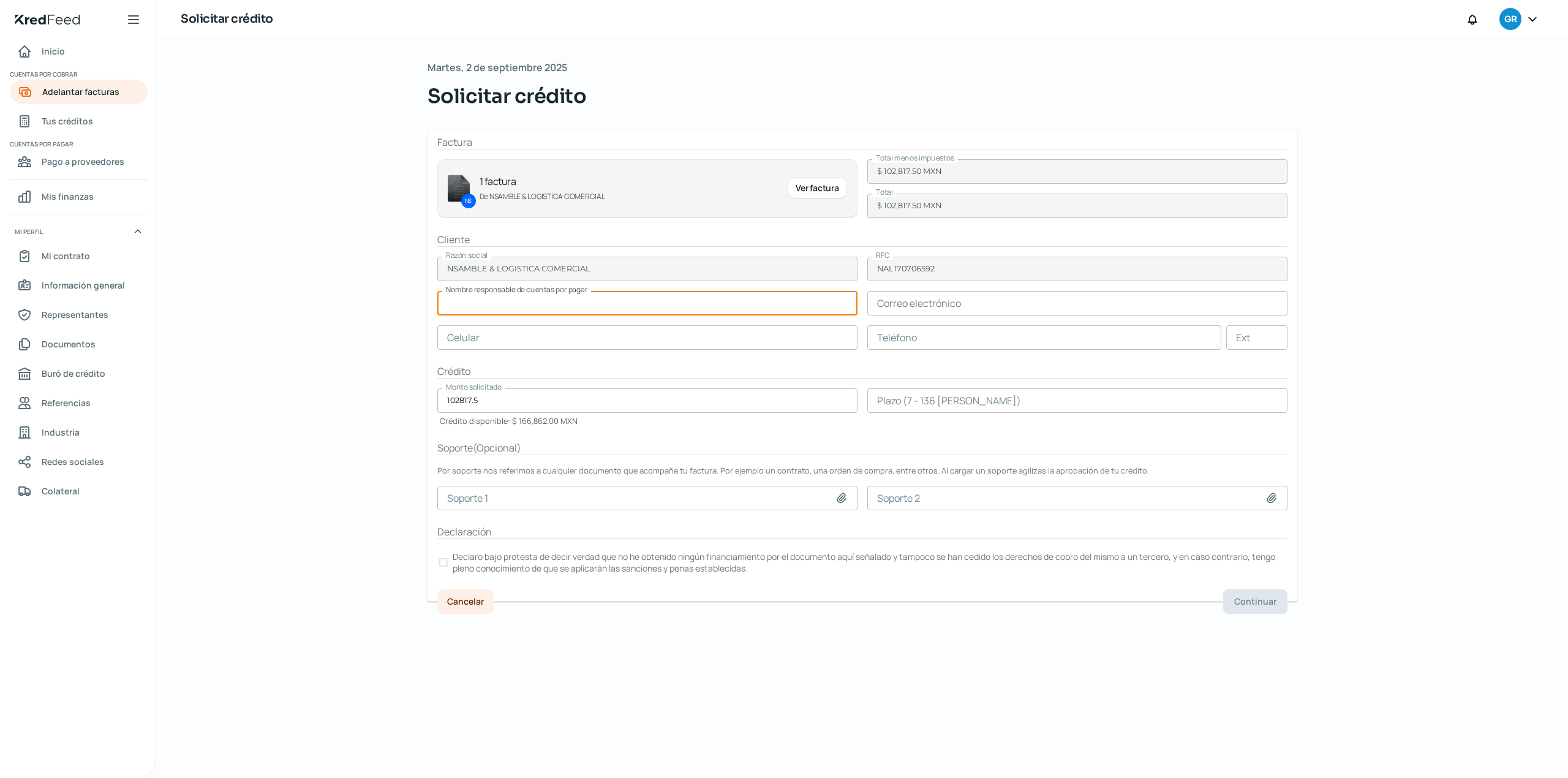
click at [560, 302] on input "text" at bounding box center [647, 303] width 420 height 25
click at [363, 316] on div "Martes, 2 de septiembre 2025 Solicitar crédito Factura NS 1 factura De NSAMBLE …" at bounding box center [861, 408] width 1411 height 739
click at [578, 300] on input "text" at bounding box center [647, 303] width 420 height 25
type input "c"
type input "Cesar de Anda"
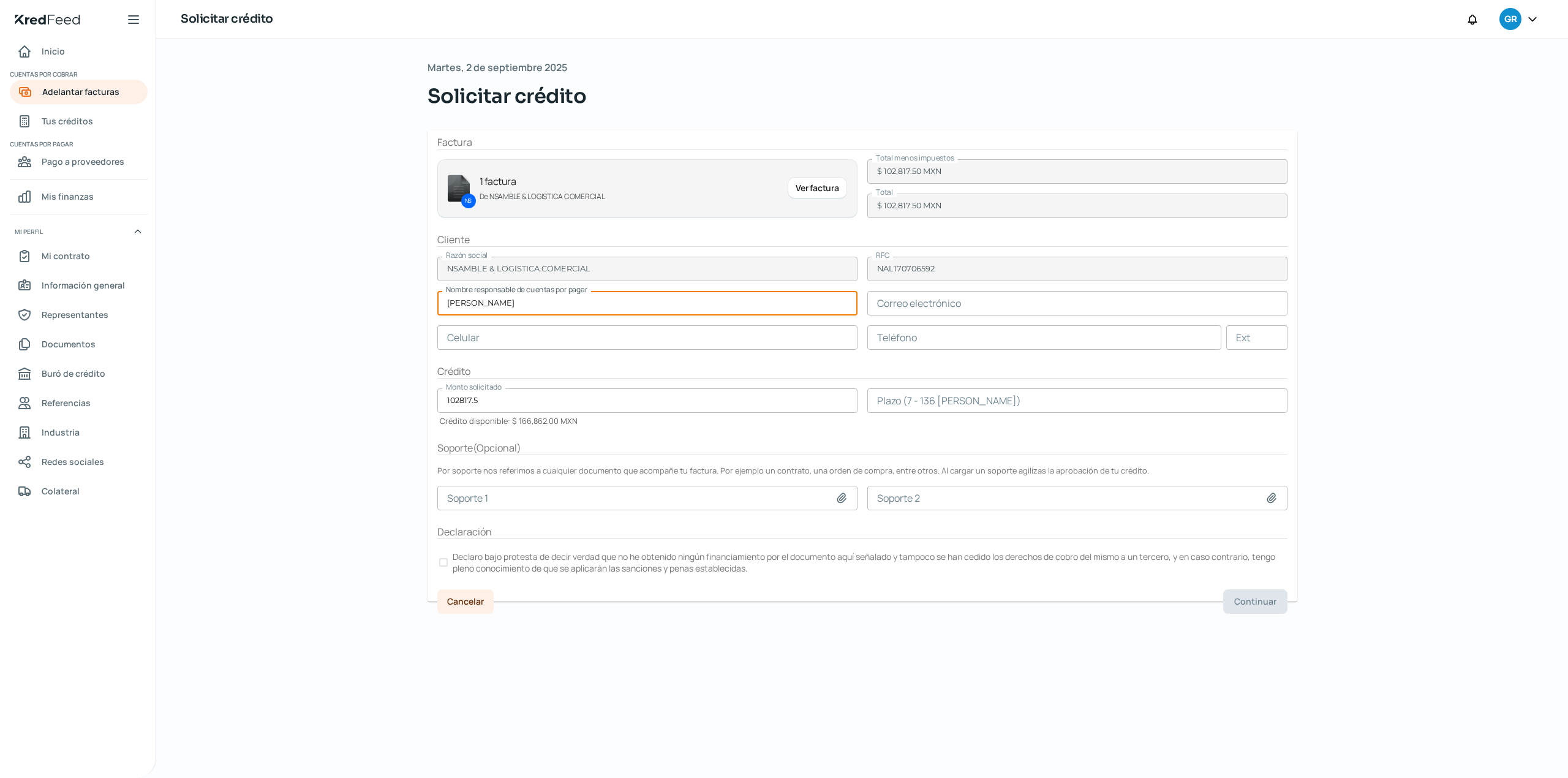
click at [885, 310] on input "text" at bounding box center [1077, 303] width 420 height 25
click at [282, 209] on div "Martes, 2 de septiembre 2025 Solicitar crédito Factura NS 1 factura De NSAMBLE …" at bounding box center [861, 408] width 1411 height 739
click at [981, 306] on input "text" at bounding box center [1077, 303] width 420 height 25
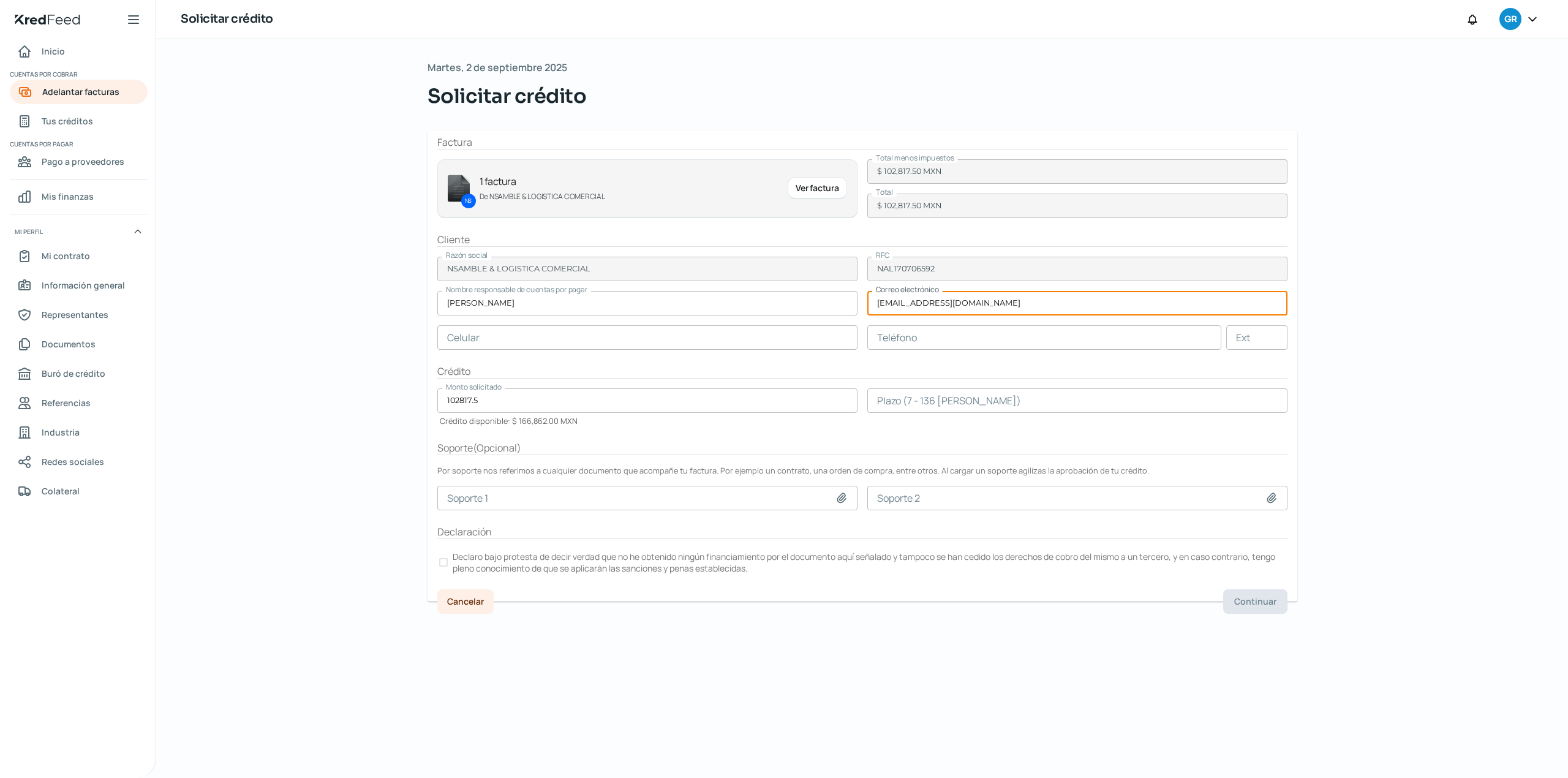
type input "comercial@nsamblesadecv.com"
click at [650, 336] on input "text" at bounding box center [647, 337] width 420 height 25
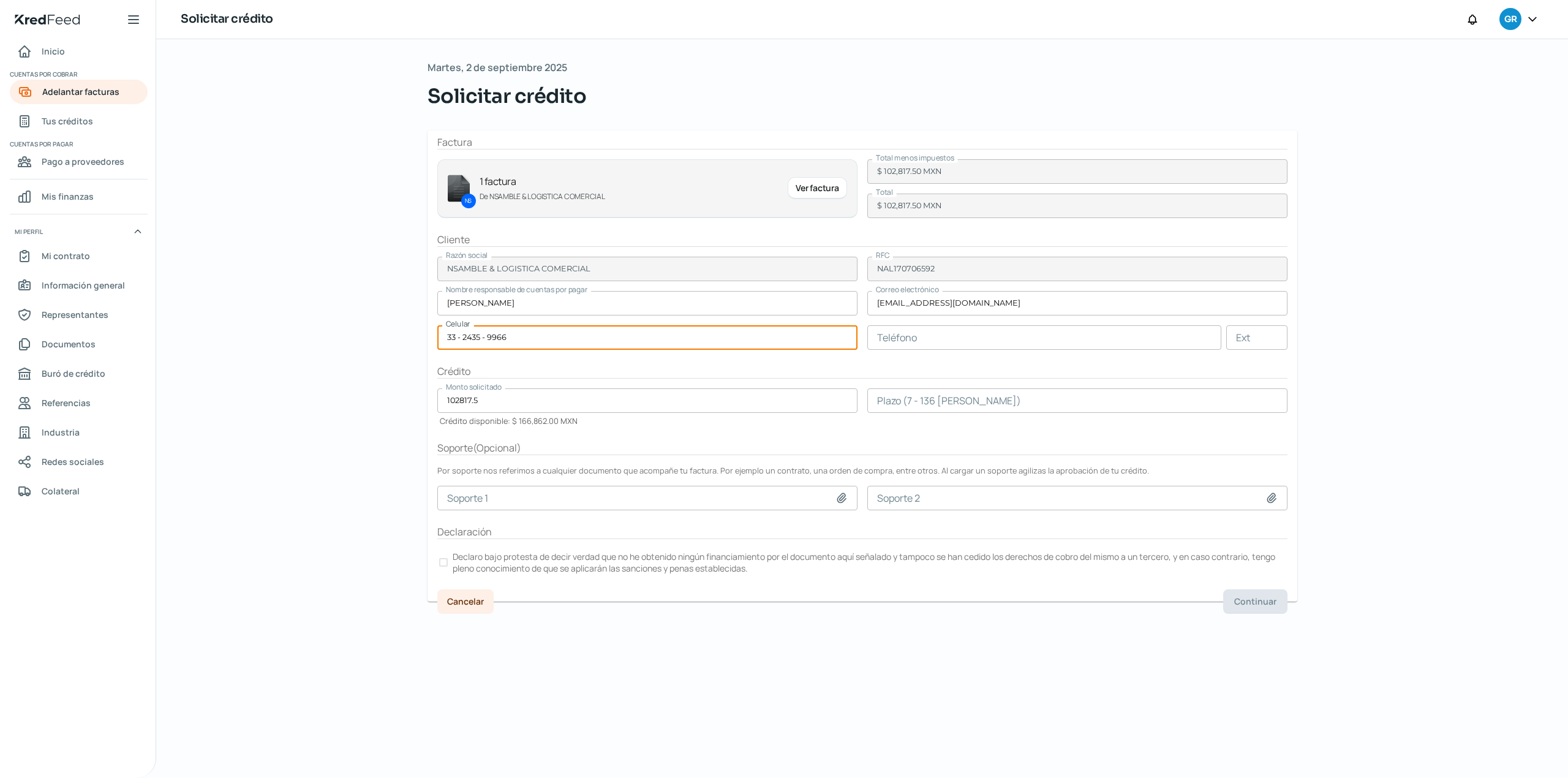
type input "33 - 2435 - 9966"
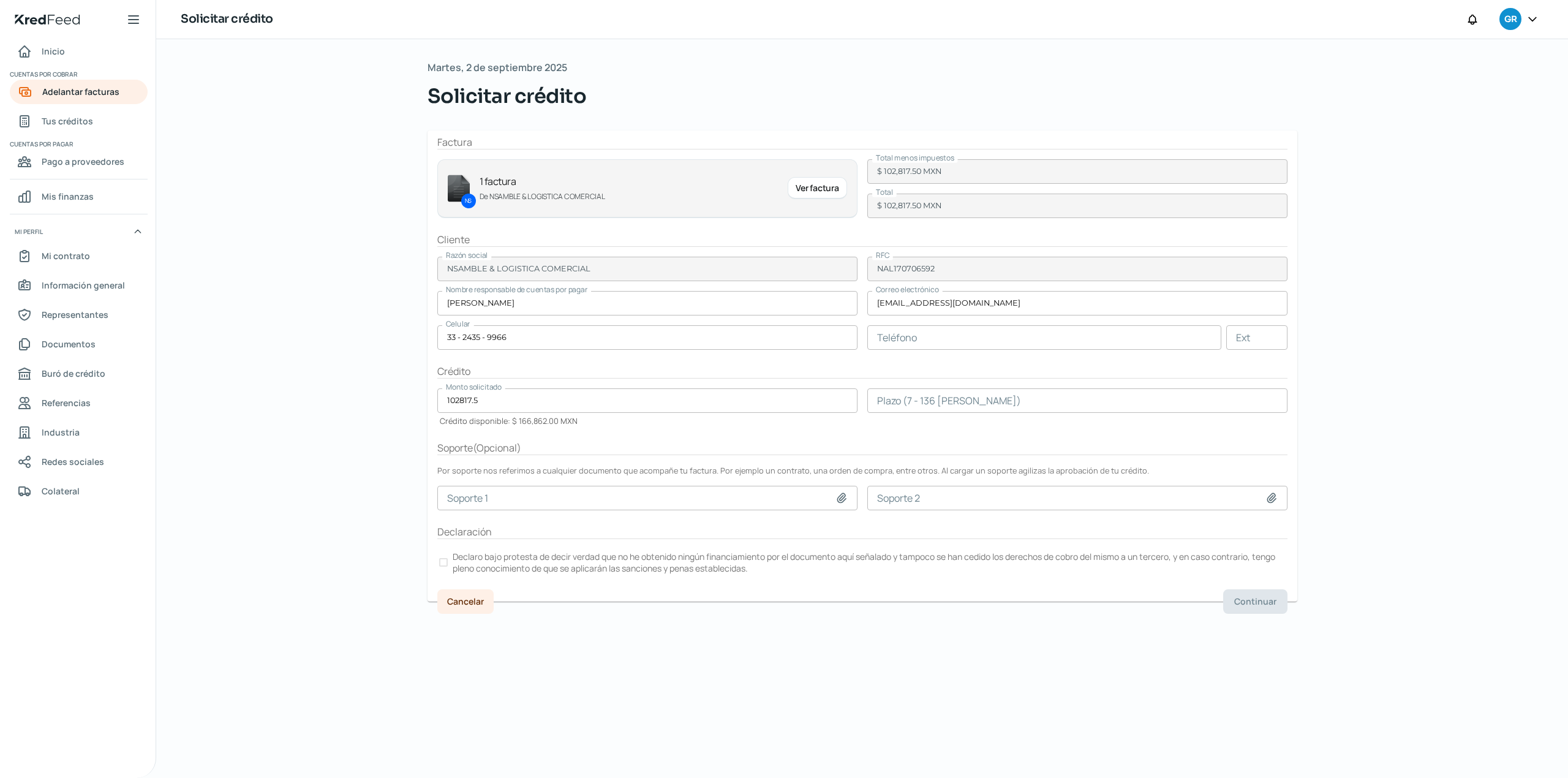
click at [846, 444] on div "Soporte ( Opcional )" at bounding box center [862, 449] width 850 height 14
click at [439, 564] on div at bounding box center [443, 562] width 9 height 9
click at [1062, 651] on div "Martes, 2 de septiembre 2025 Solicitar crédito Factura NS 1 factura De NSAMBLE …" at bounding box center [862, 408] width 918 height 739
click at [937, 399] on input "number" at bounding box center [1077, 400] width 420 height 25
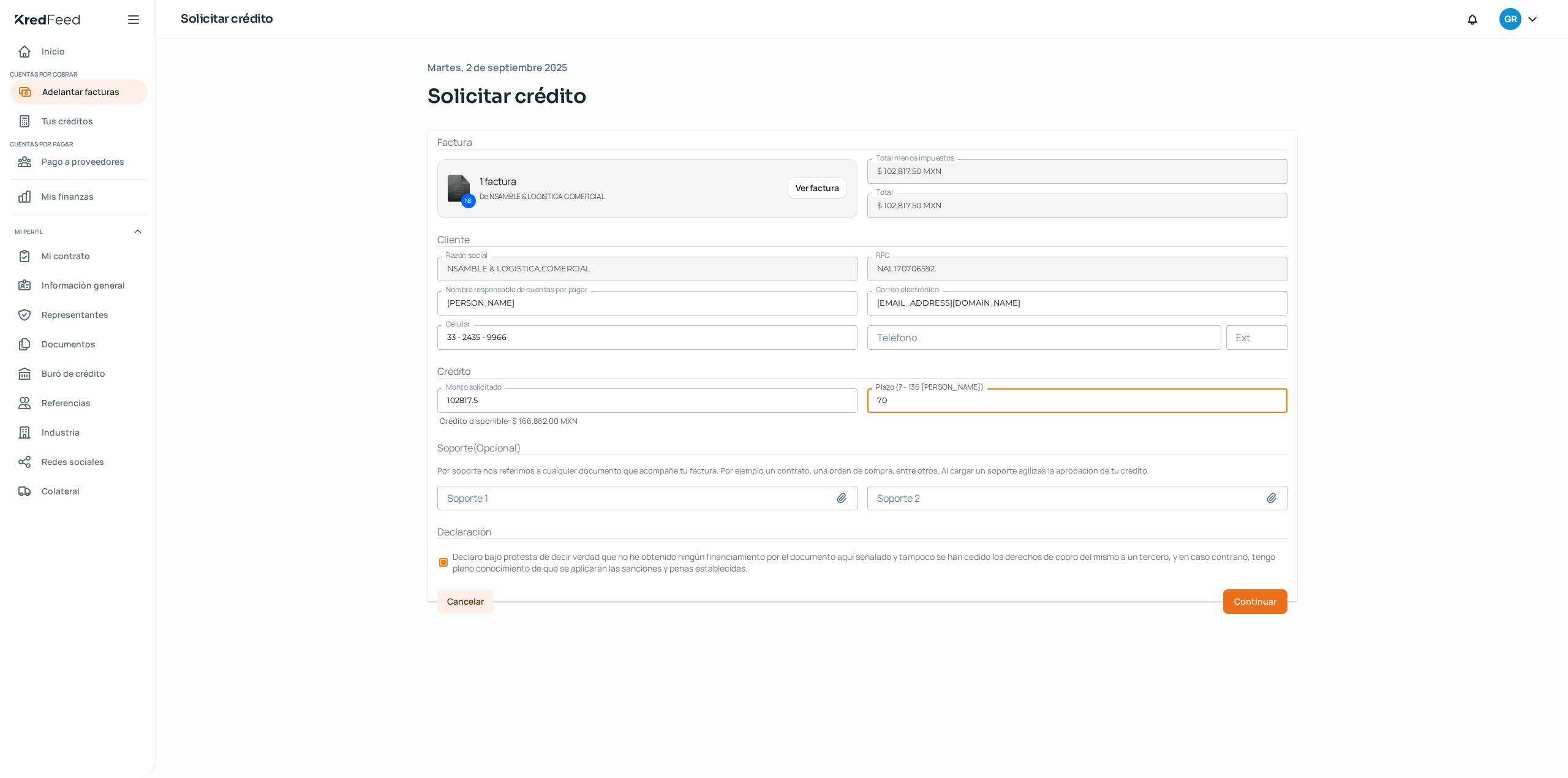
type input "70"
click at [1116, 658] on div "Martes, 2 de septiembre 2025 Solicitar crédito Factura NS 1 factura De NSAMBLE …" at bounding box center [862, 408] width 918 height 739
click at [1267, 612] on button "Continuar" at bounding box center [1255, 601] width 64 height 25
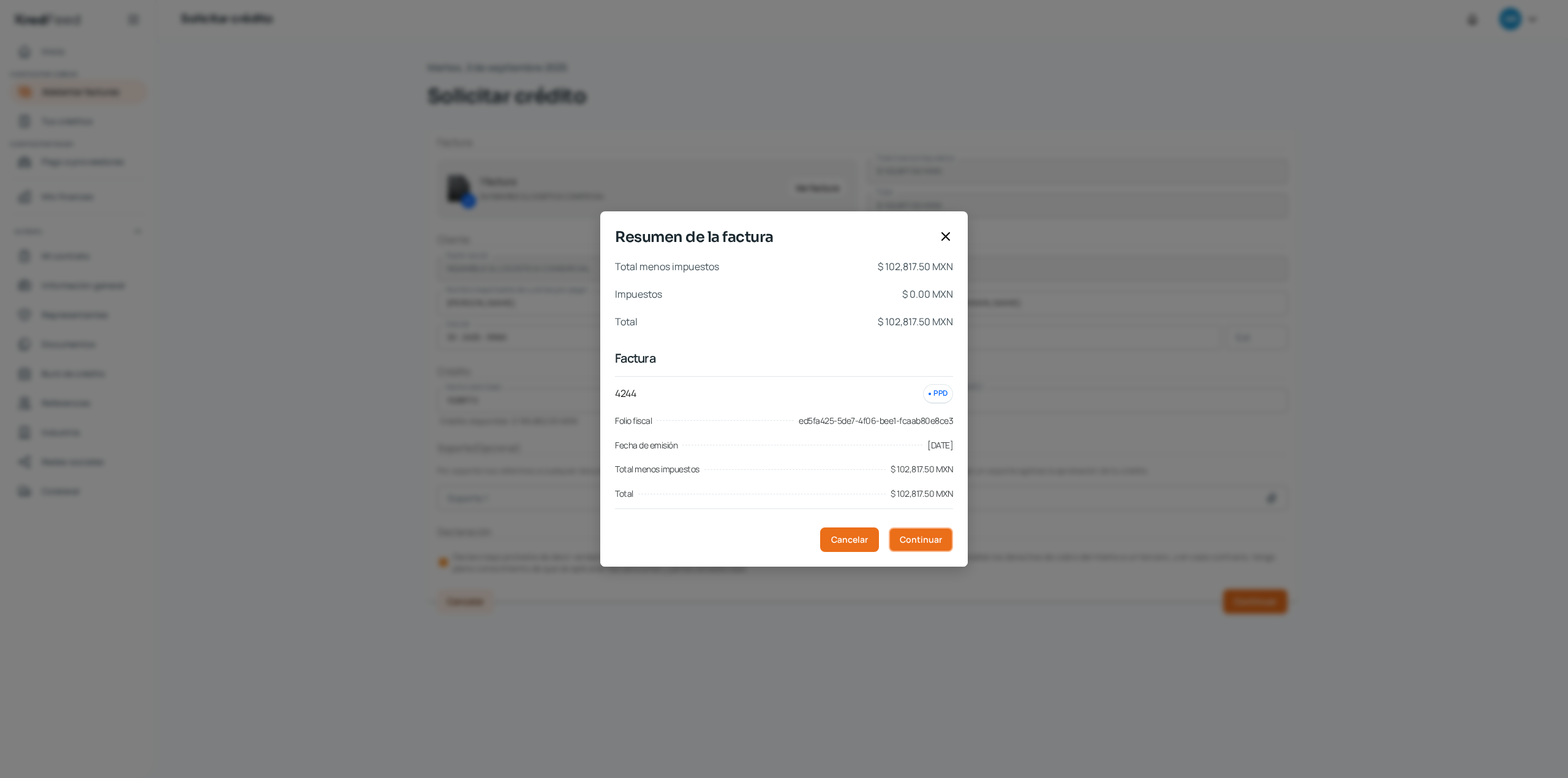
click at [925, 540] on span "Continuar" at bounding box center [920, 539] width 42 height 9
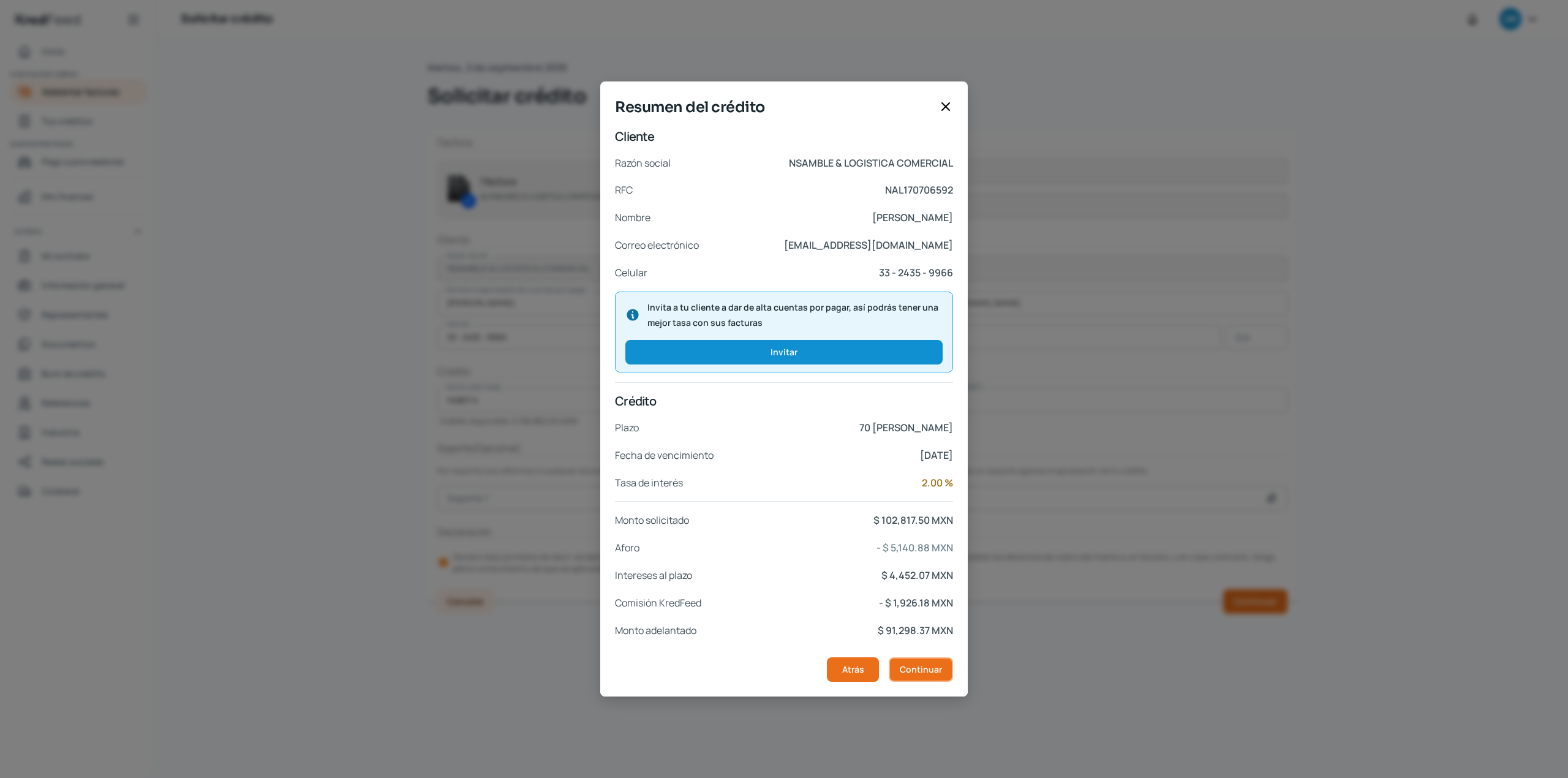
click at [921, 668] on span "Continuar" at bounding box center [920, 669] width 42 height 9
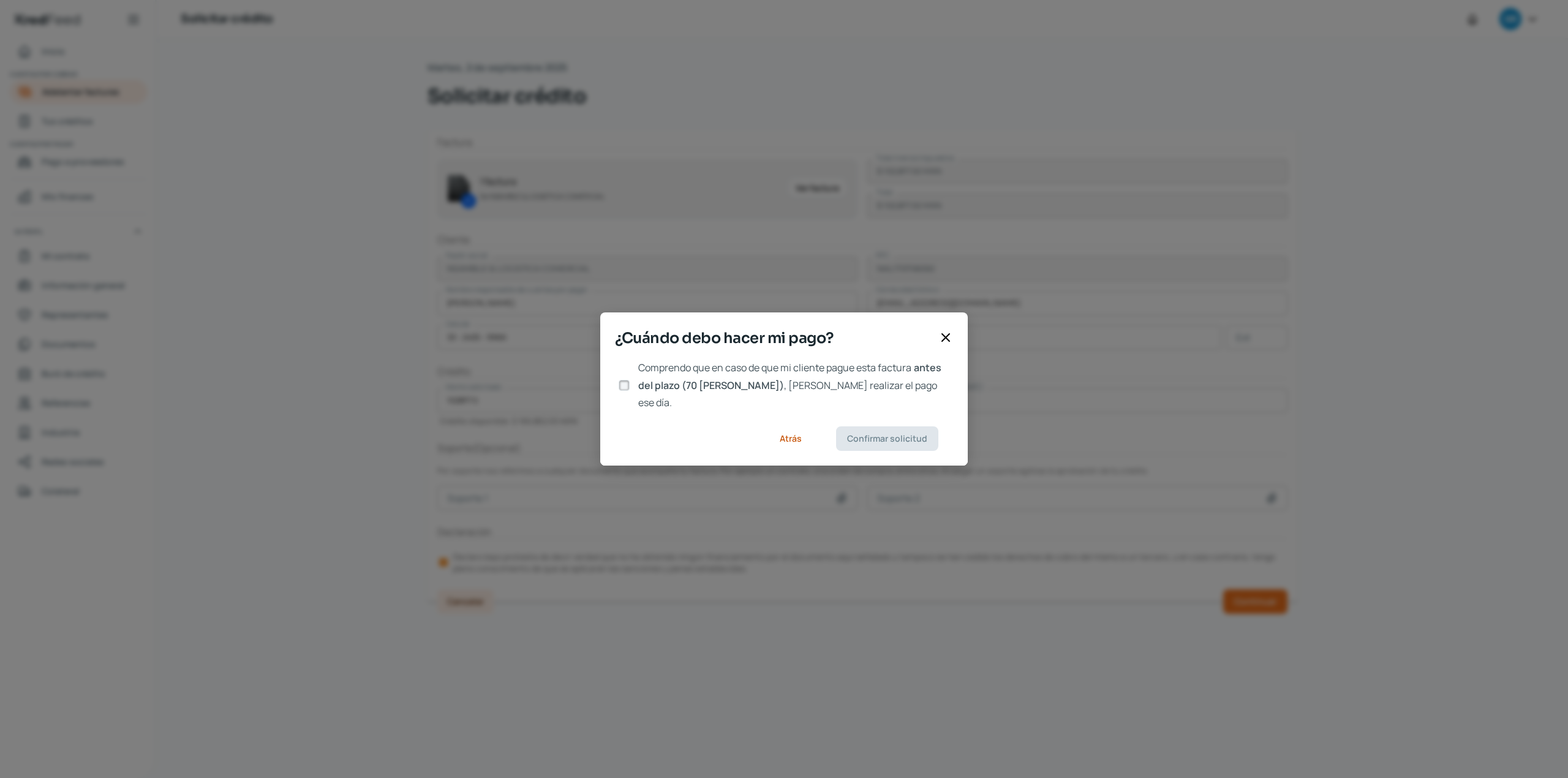
click at [625, 383] on input "Comprendo que en caso de que mi cliente pague esta factura antes del plazo (70 …" at bounding box center [624, 386] width 11 height 11
checkbox input "true"
click at [886, 435] on button "Confirmar solicitud" at bounding box center [887, 438] width 103 height 25
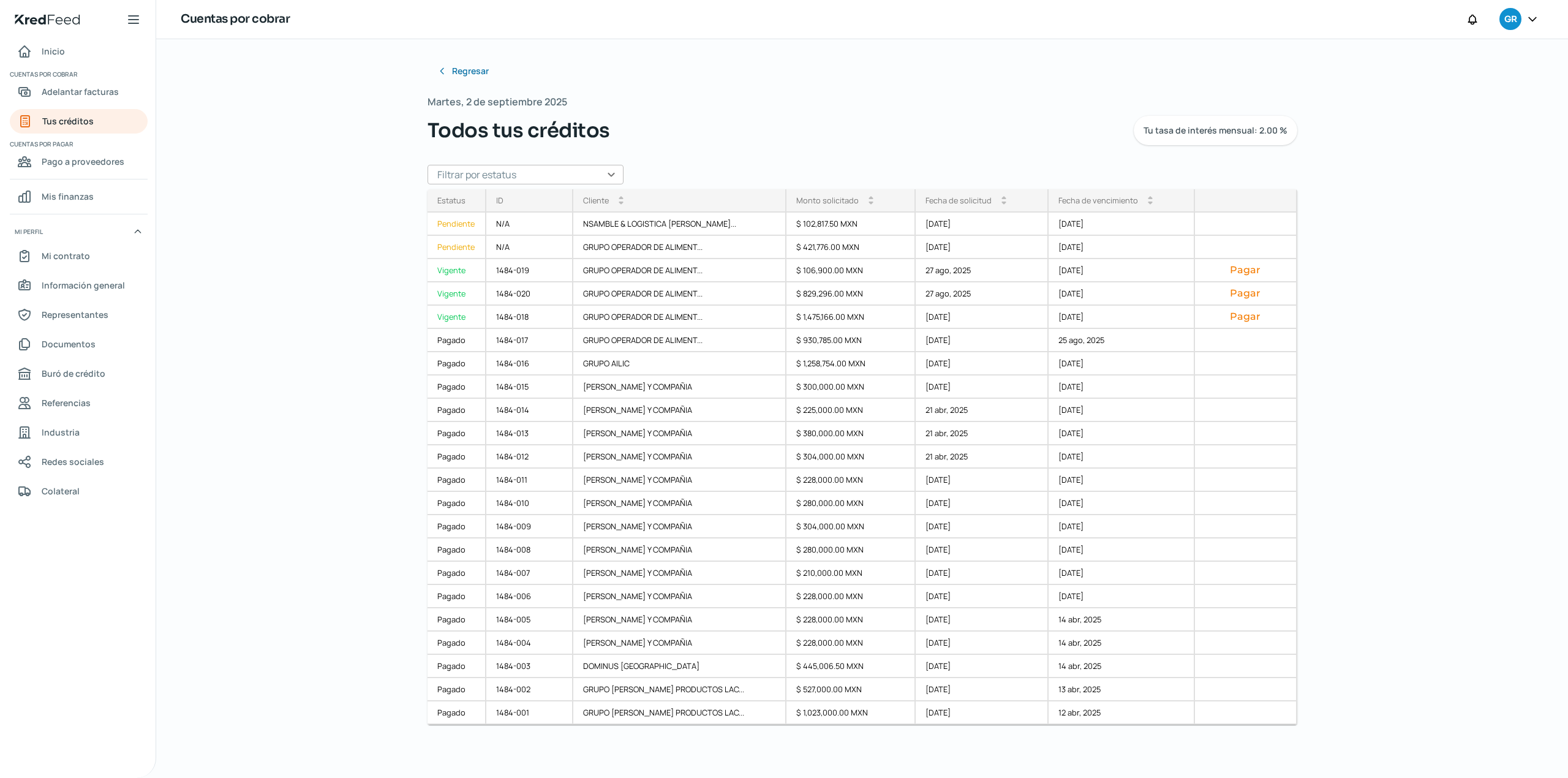
click at [1434, 395] on div "Regresar Martes, 2 de septiembre 2025 Todos tus créditos Tu tasa de interés men…" at bounding box center [861, 408] width 1411 height 739
click at [643, 250] on div "GRUPO OPERADOR DE ALIMENT..." at bounding box center [680, 247] width 213 height 23
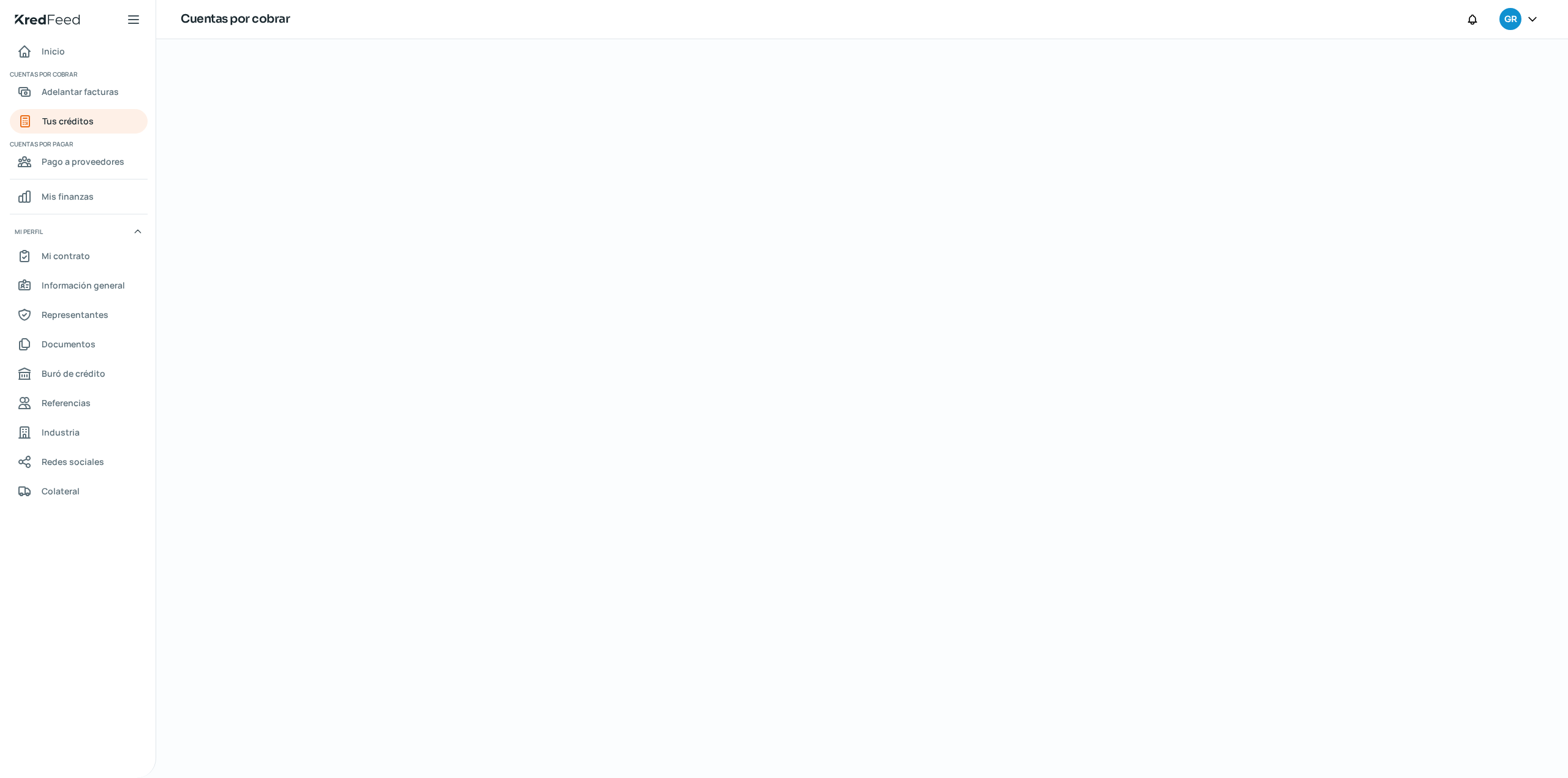
click at [965, 386] on div at bounding box center [862, 408] width 918 height 739
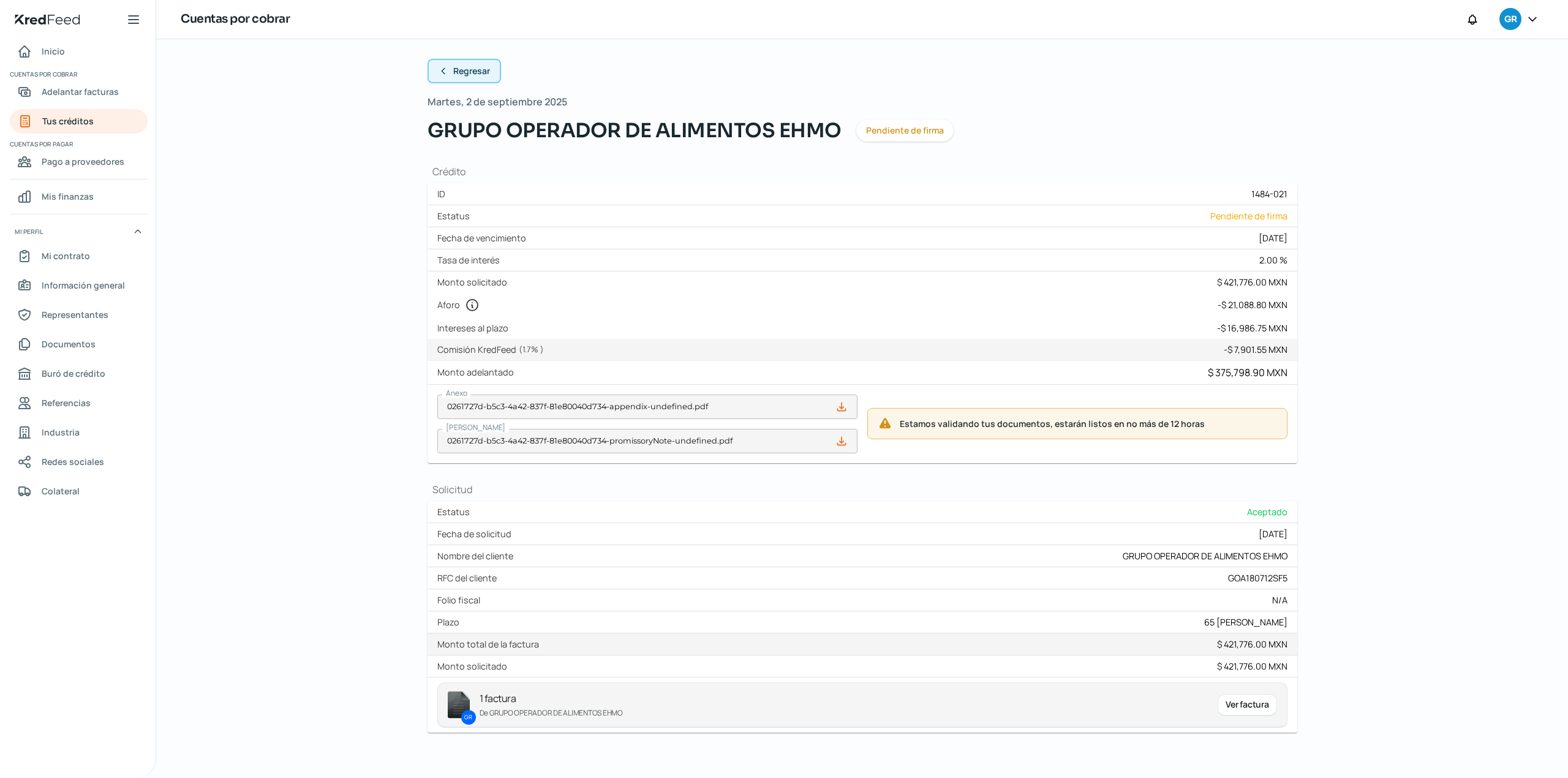
click at [446, 70] on button "Regresar" at bounding box center [464, 71] width 73 height 25
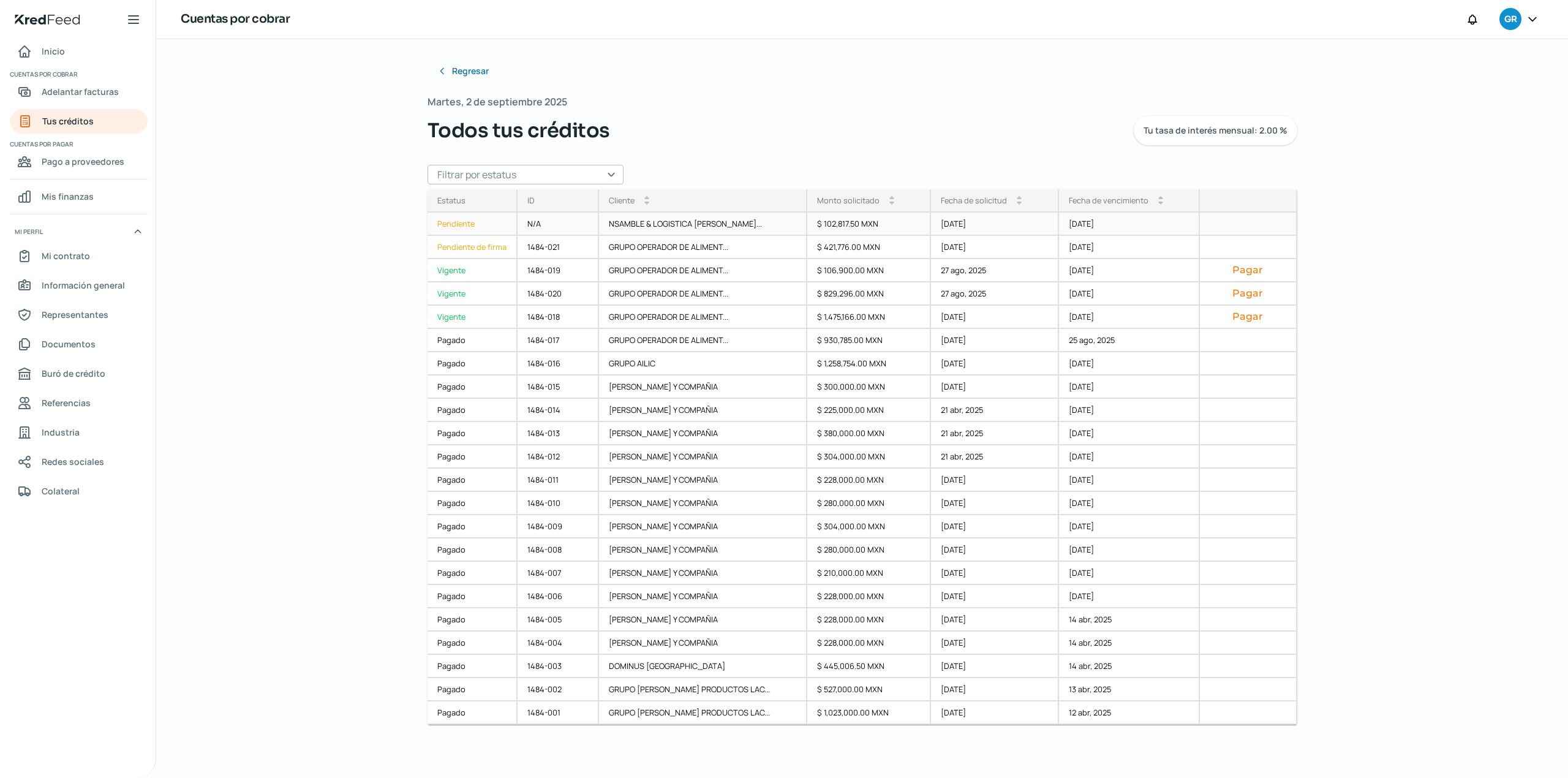
click at [480, 225] on div "Pendiente" at bounding box center [472, 224] width 90 height 23
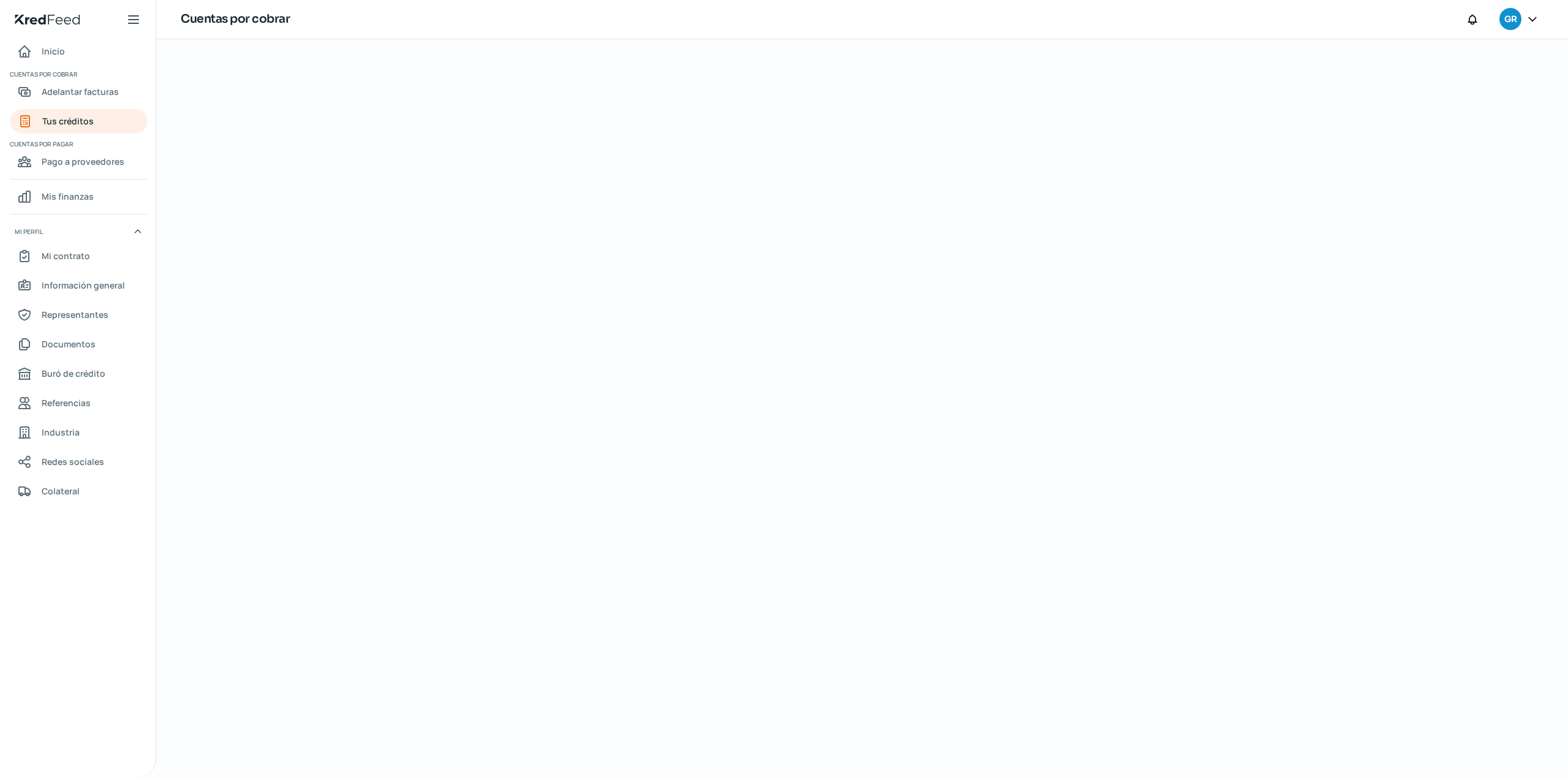
click at [942, 342] on div at bounding box center [862, 408] width 918 height 739
click at [931, 329] on div at bounding box center [862, 408] width 918 height 739
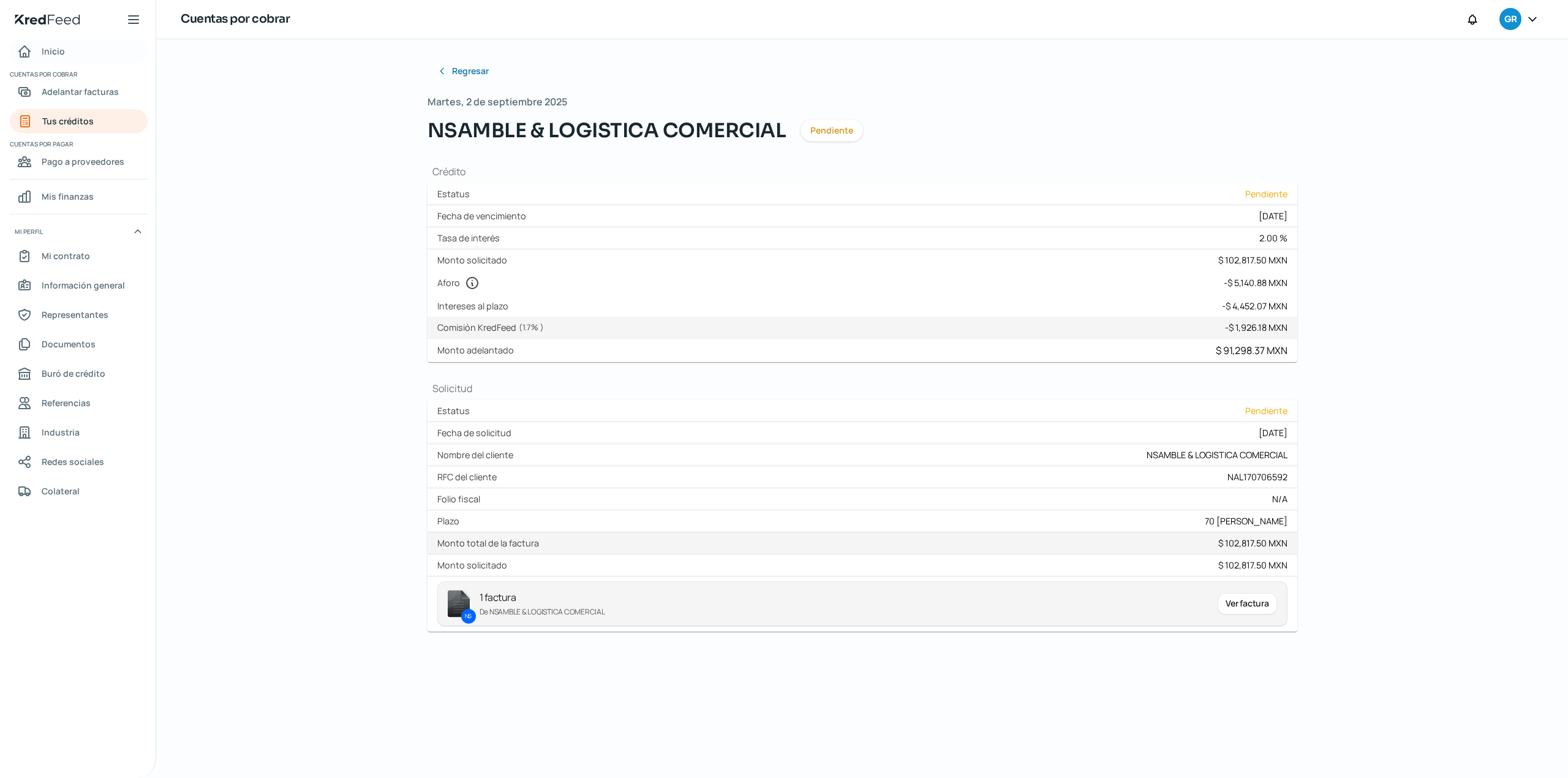
click at [81, 42] on link "Inicio" at bounding box center [78, 51] width 138 height 25
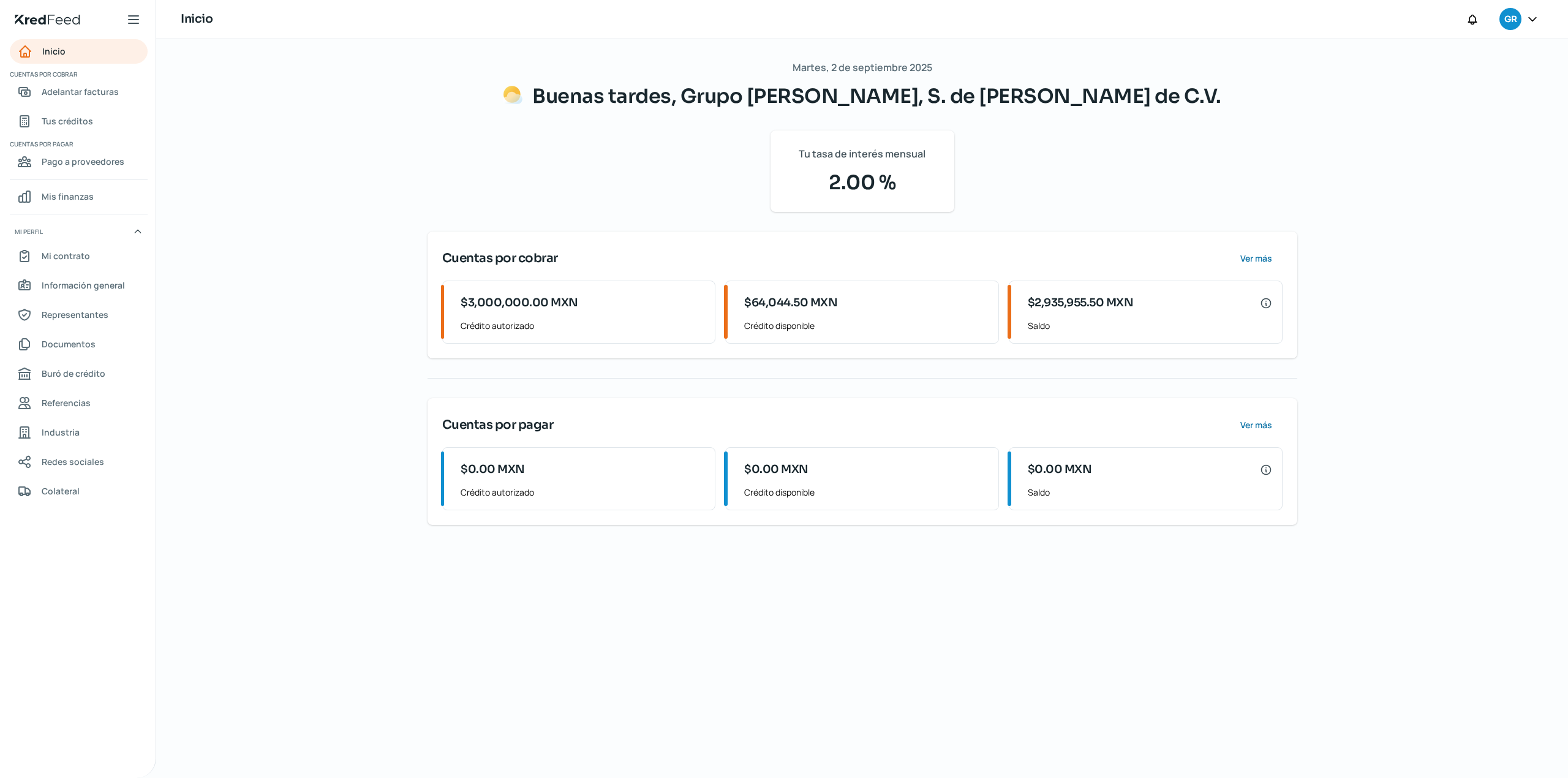
click at [793, 706] on div "Martes, 2 de septiembre 2025 Buenas tardes, Grupo Alimenticio Roech, S. de R.L.…" at bounding box center [862, 408] width 918 height 739
click at [79, 123] on span "Tus créditos" at bounding box center [67, 120] width 52 height 15
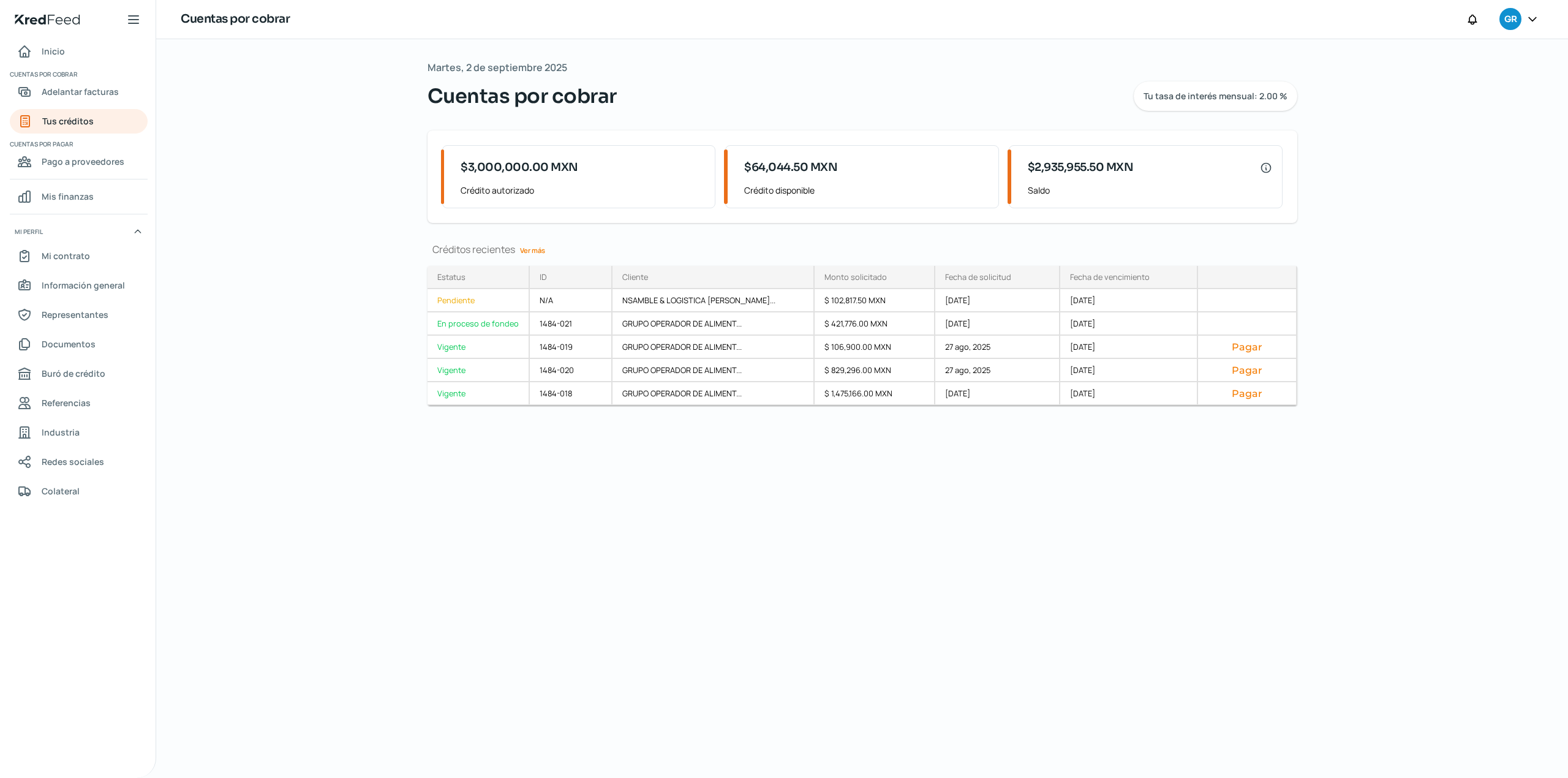
click at [916, 527] on div "Martes, 2 de septiembre 2025 Cuentas por cobrar Tu tasa de interés mensual: 2.0…" at bounding box center [862, 408] width 918 height 739
click at [937, 325] on div "02 sep, 2025" at bounding box center [997, 324] width 125 height 23
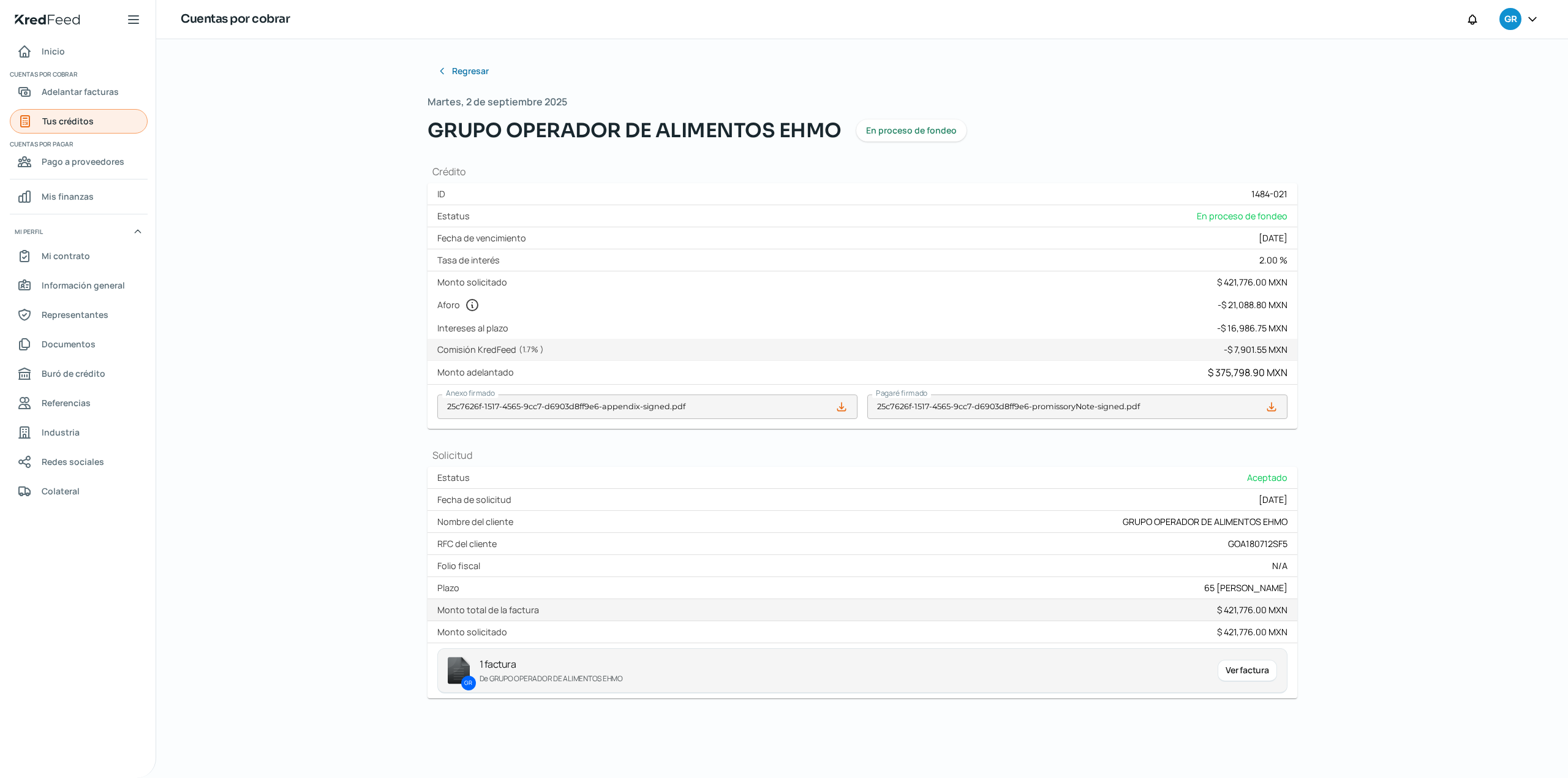
click at [84, 119] on span "Tus créditos" at bounding box center [68, 120] width 52 height 15
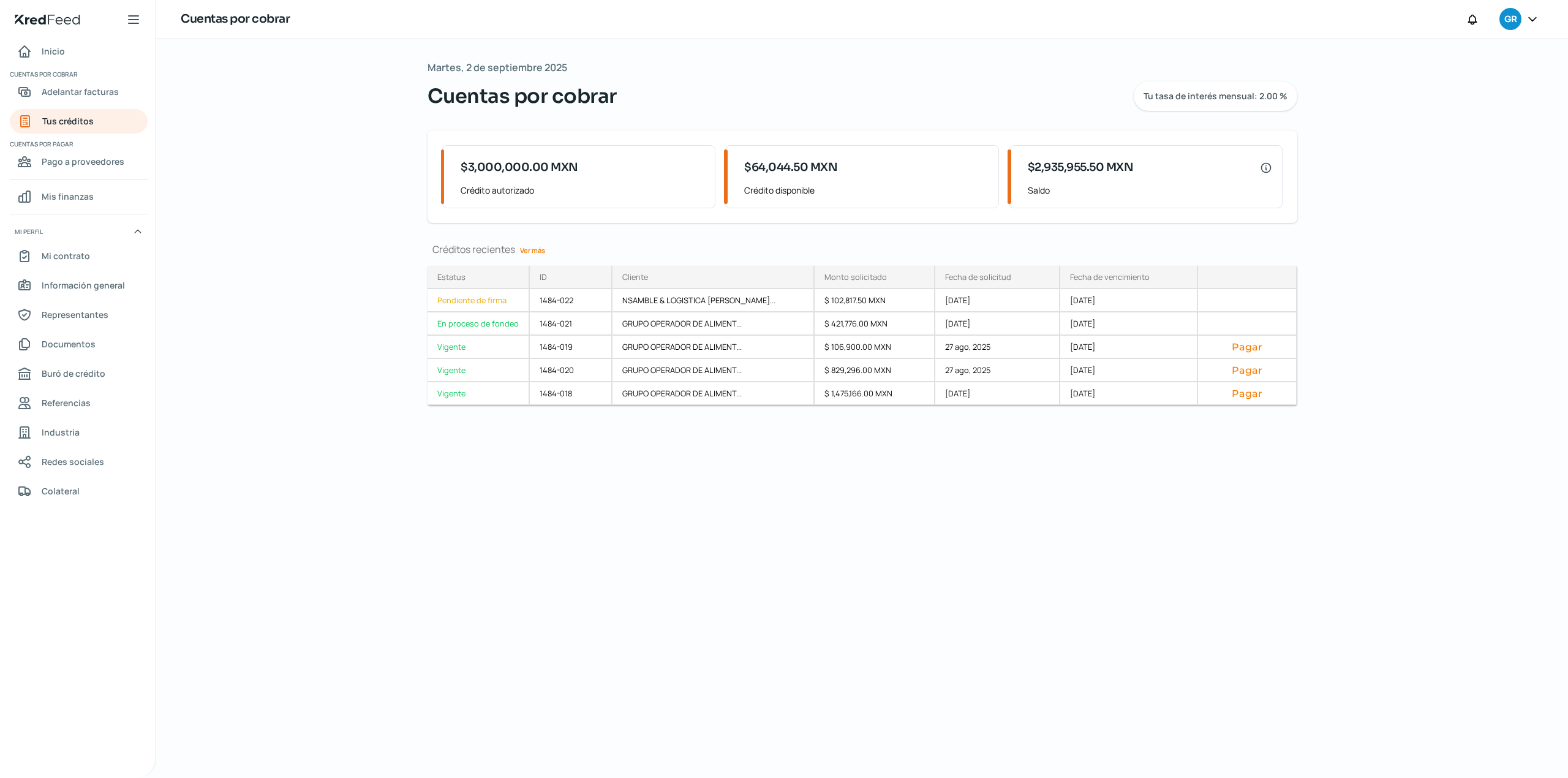
click at [841, 658] on div "Martes, 2 de septiembre 2025 Cuentas por cobrar Tu tasa de interés mensual: 2.0…" at bounding box center [862, 408] width 918 height 739
click at [81, 113] on span "Tus créditos" at bounding box center [68, 120] width 52 height 15
click at [118, 95] on span "Adelantar facturas" at bounding box center [80, 91] width 77 height 15
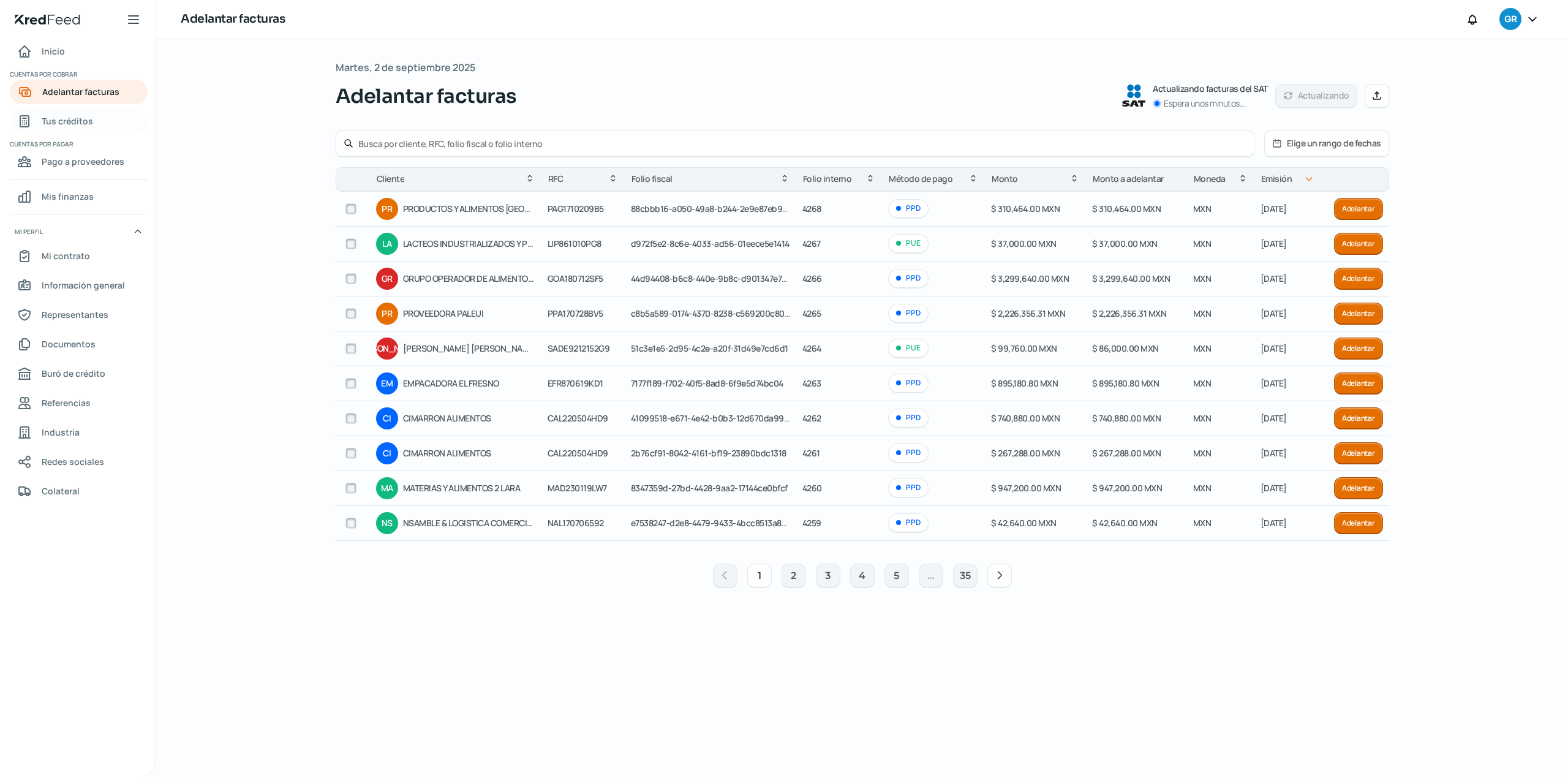
click at [81, 125] on span "Tus créditos" at bounding box center [67, 120] width 52 height 15
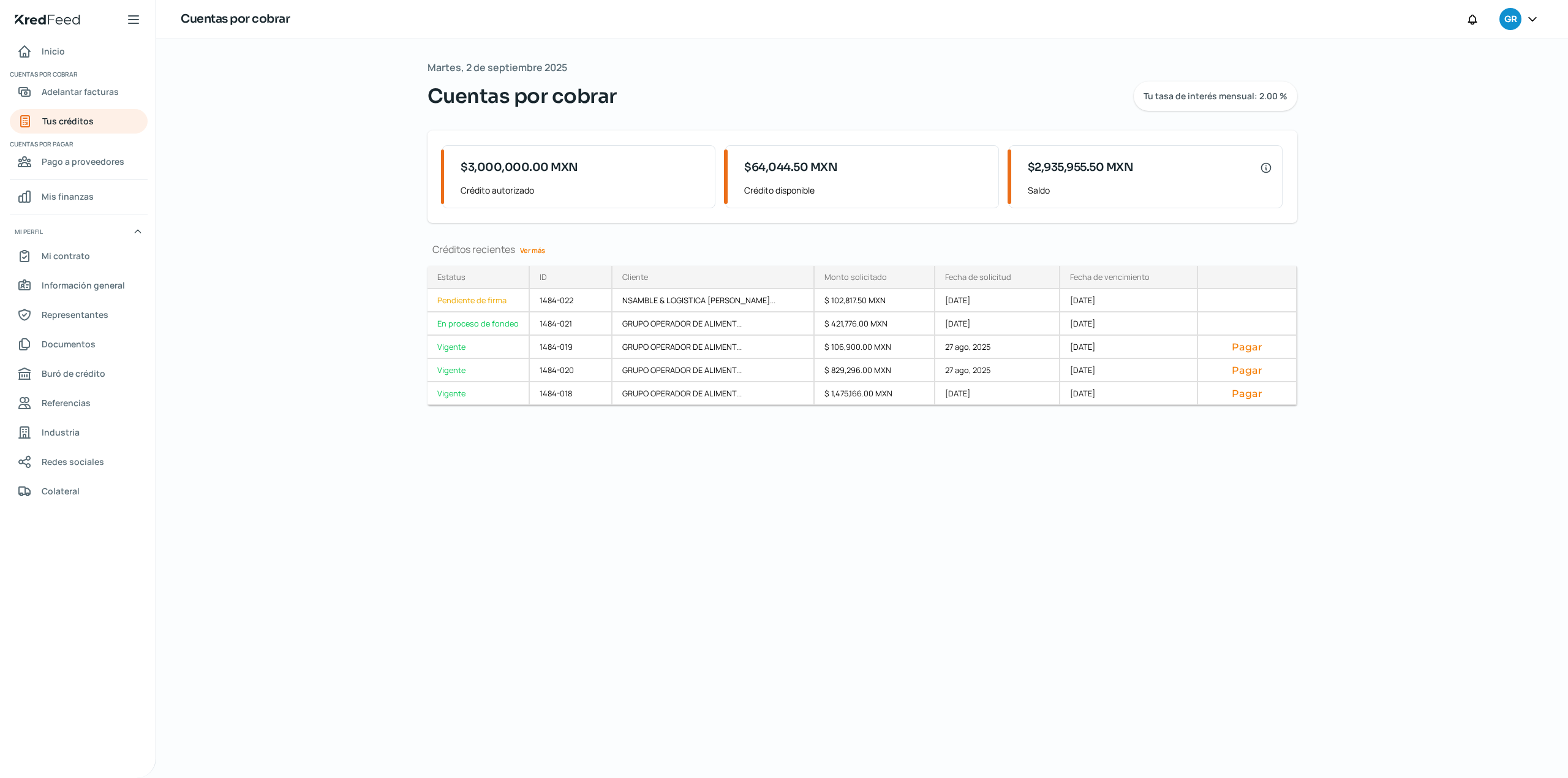
click at [741, 565] on div "Martes, 2 de septiembre 2025 Cuentas por cobrar Tu tasa de interés mensual: 2.0…" at bounding box center [862, 408] width 918 height 739
click at [474, 304] on div "Pendiente de firma" at bounding box center [479, 301] width 103 height 23
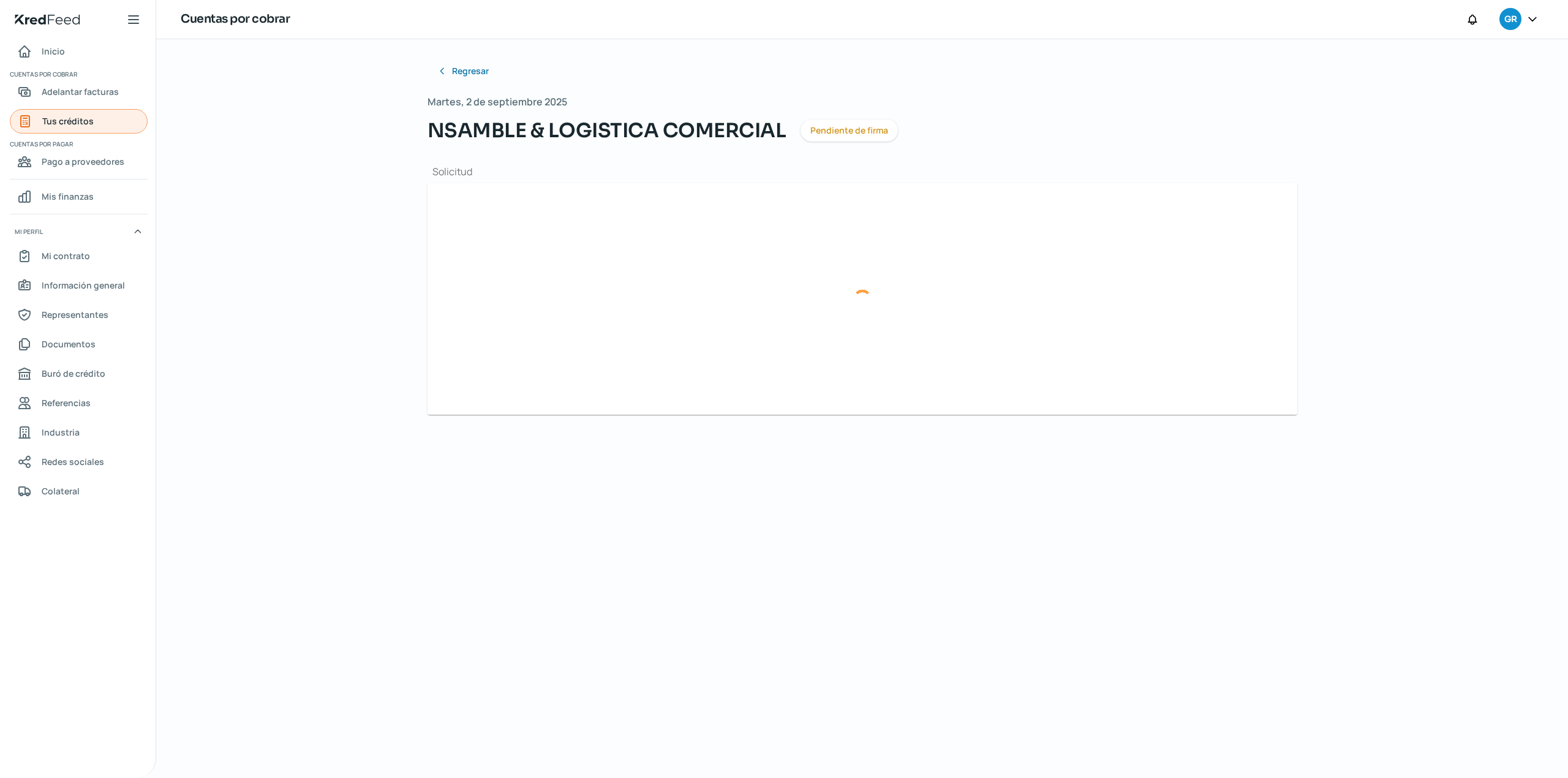
click at [118, 116] on link "Tus créditos" at bounding box center [78, 121] width 138 height 25
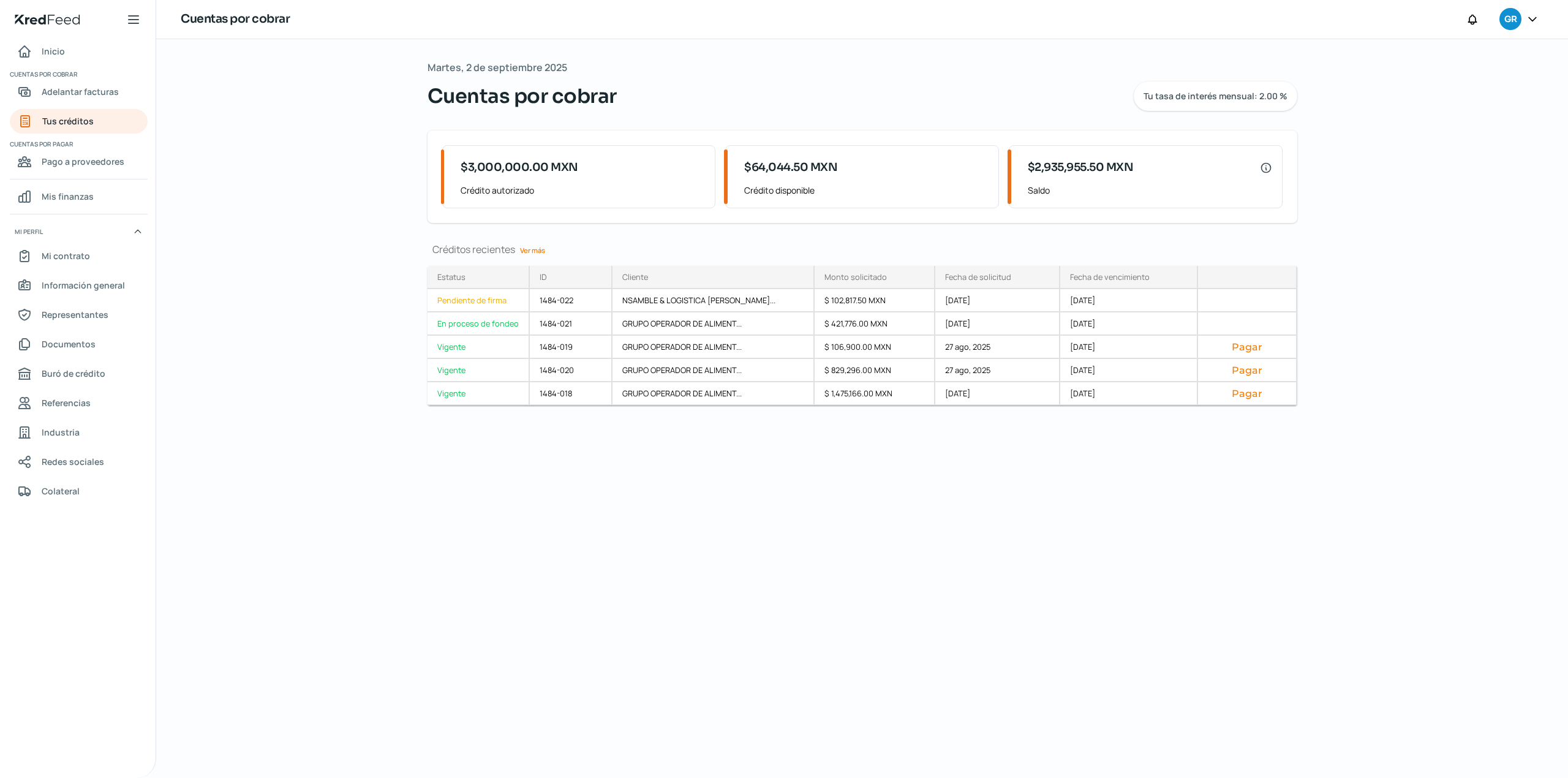
click at [701, 564] on div "Martes, 2 de septiembre 2025 Cuentas por cobrar Tu tasa de interés mensual: 2.0…" at bounding box center [862, 408] width 918 height 739
click at [495, 663] on div "Martes, 2 de septiembre 2025 Cuentas por cobrar Tu tasa de interés mensual: 2.0…" at bounding box center [862, 408] width 918 height 739
click at [111, 125] on link "Tus créditos" at bounding box center [78, 121] width 138 height 25
click at [605, 503] on div "Martes, 2 de septiembre 2025 Cuentas por cobrar Tu tasa de interés mensual: 2.0…" at bounding box center [862, 408] width 918 height 739
click at [712, 673] on div "Martes, 2 de septiembre 2025 Cuentas por cobrar Tu tasa de interés mensual: 2.0…" at bounding box center [862, 408] width 918 height 739
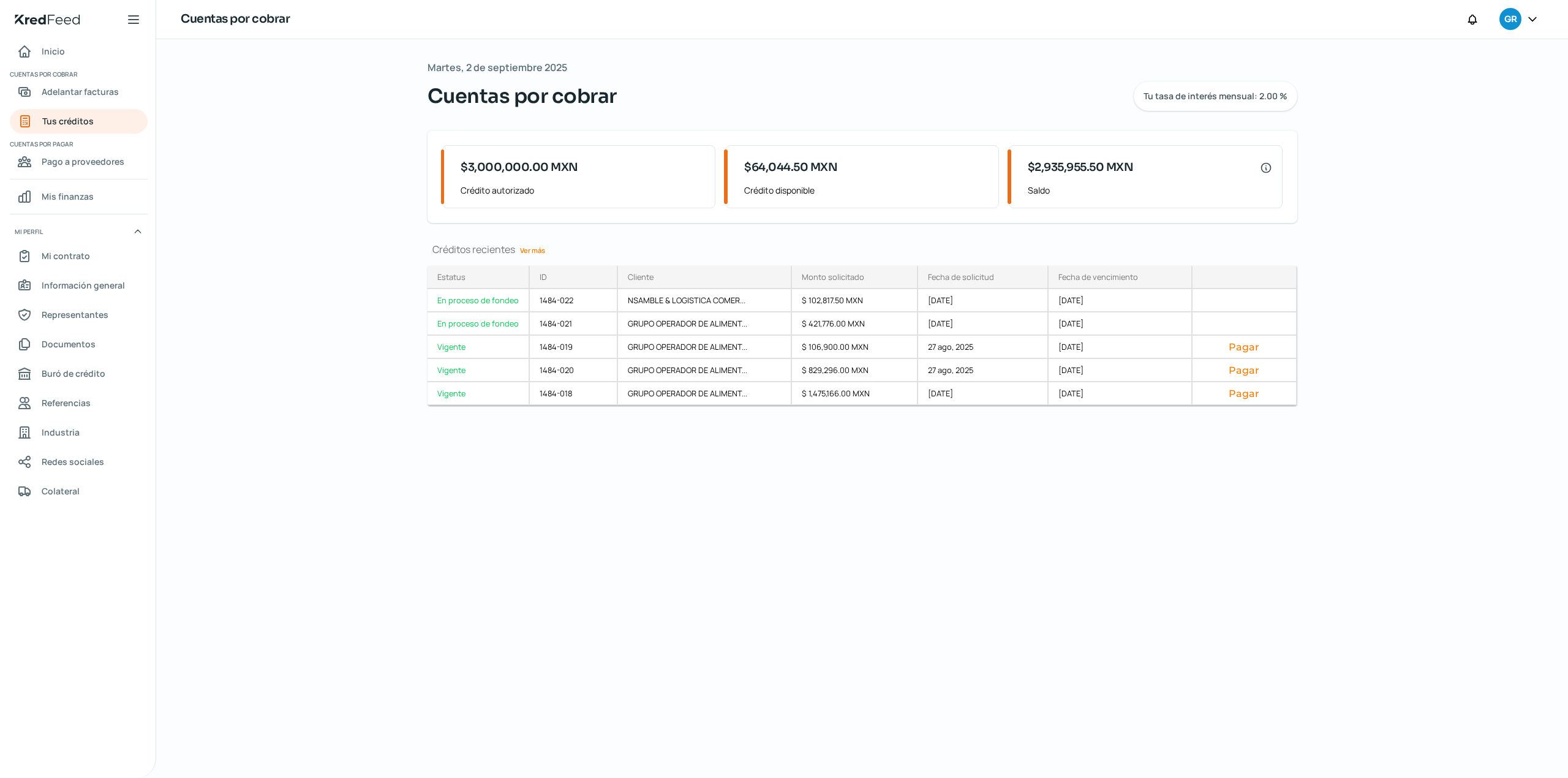
click at [514, 596] on div "Martes, 2 de septiembre 2025 Cuentas por cobrar Tu tasa de interés mensual: 2.0…" at bounding box center [862, 408] width 918 height 739
click at [980, 655] on div "Martes, 2 de septiembre 2025 Cuentas por cobrar Tu tasa de interés mensual: 2.0…" at bounding box center [862, 408] width 918 height 739
drag, startPoint x: 0, startPoint y: -71, endPoint x: 456, endPoint y: 566, distance: 783.4
click at [456, 566] on div "Martes, 2 de septiembre 2025 Cuentas por cobrar Tu tasa de interés mensual: 2.0…" at bounding box center [862, 408] width 918 height 739
